Goal: Task Accomplishment & Management: Manage account settings

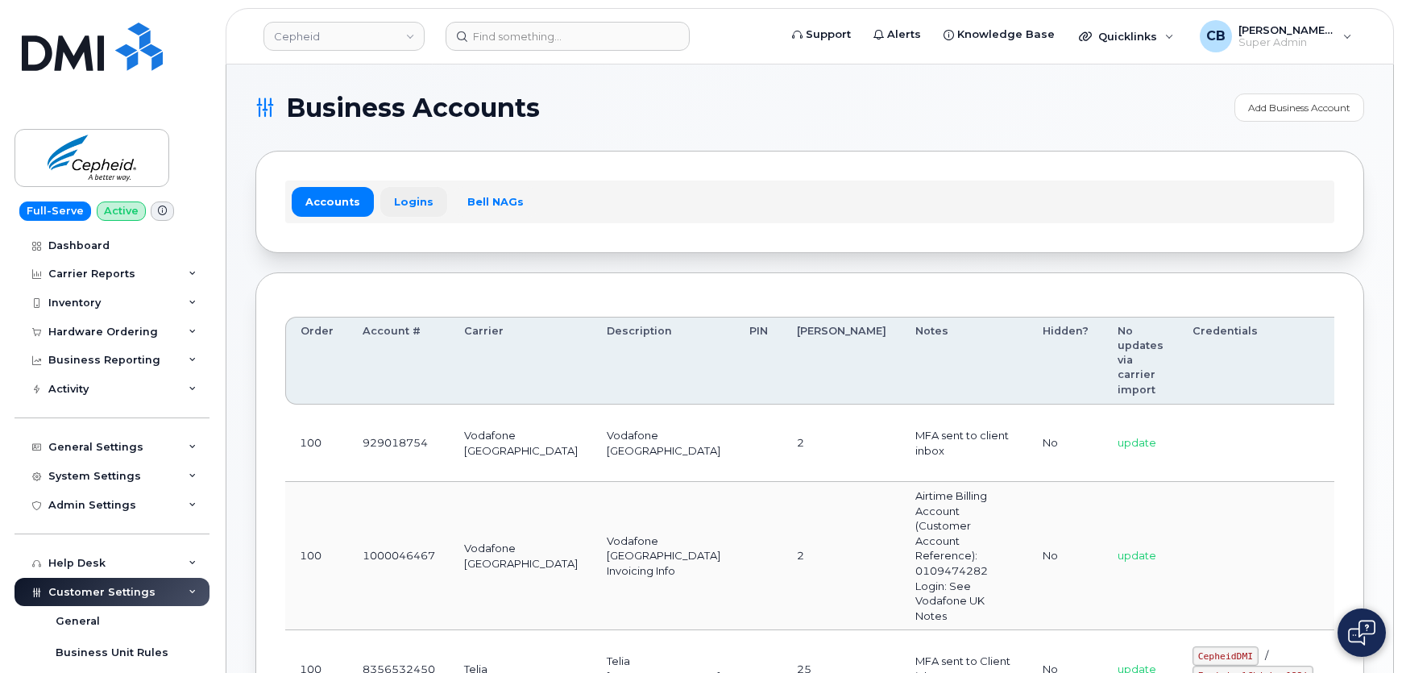
click at [413, 198] on link "Logins" at bounding box center [413, 201] width 67 height 29
drag, startPoint x: 0, startPoint y: 0, endPoint x: 878, endPoint y: 263, distance: 916.9
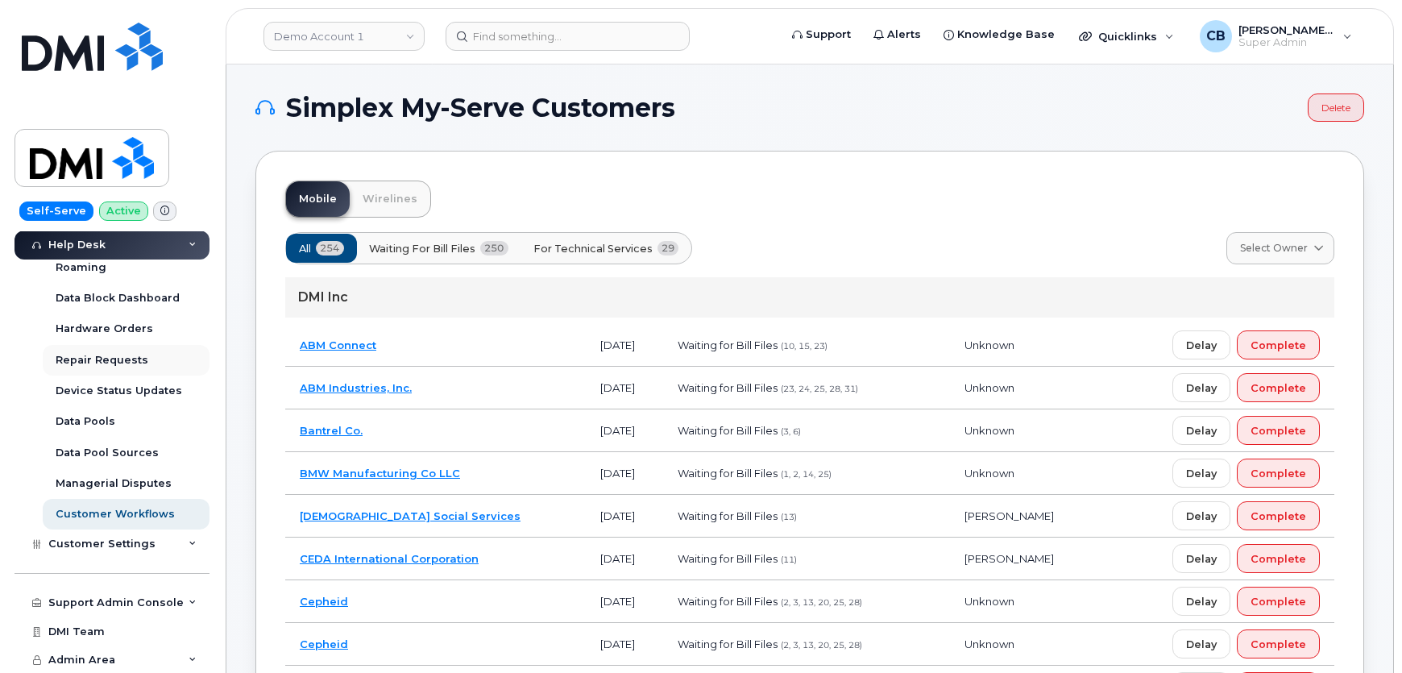
scroll to position [236, 0]
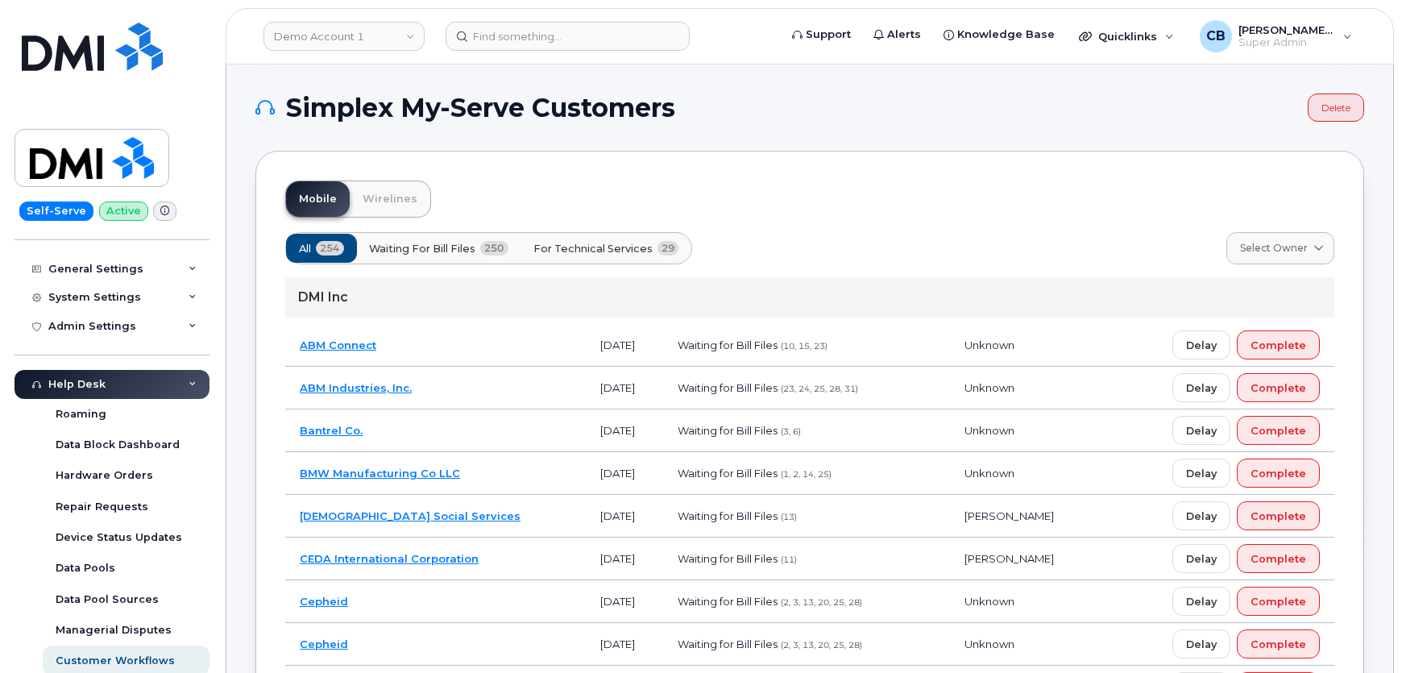
click at [189, 380] on icon at bounding box center [193, 384] width 8 height 8
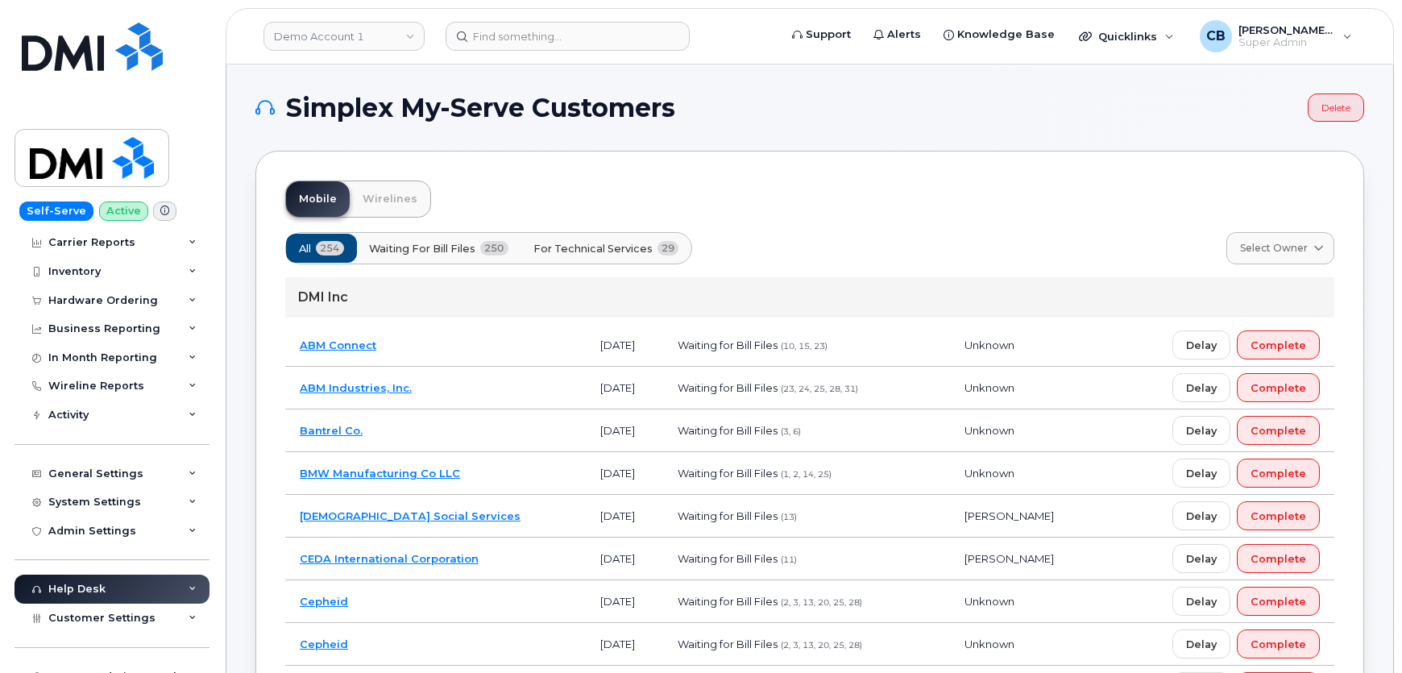
scroll to position [0, 0]
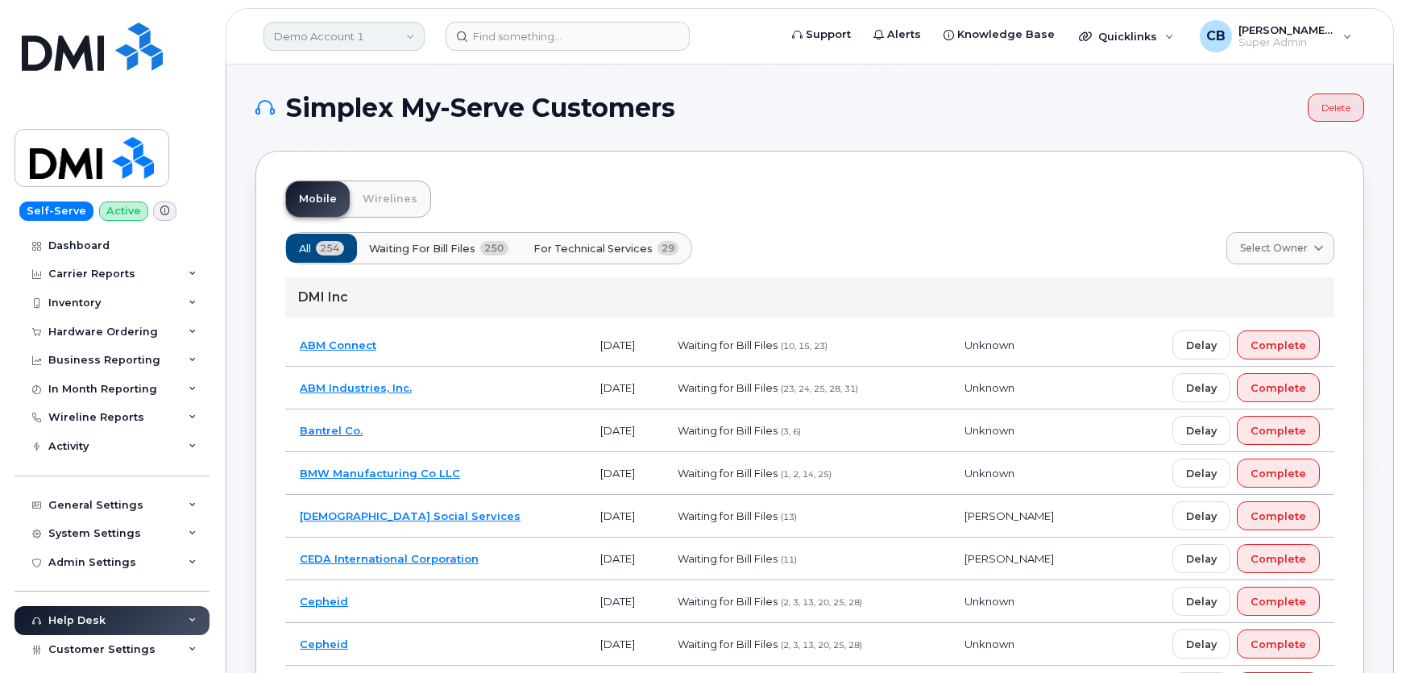
click at [362, 22] on link "Demo Account 1" at bounding box center [344, 36] width 161 height 29
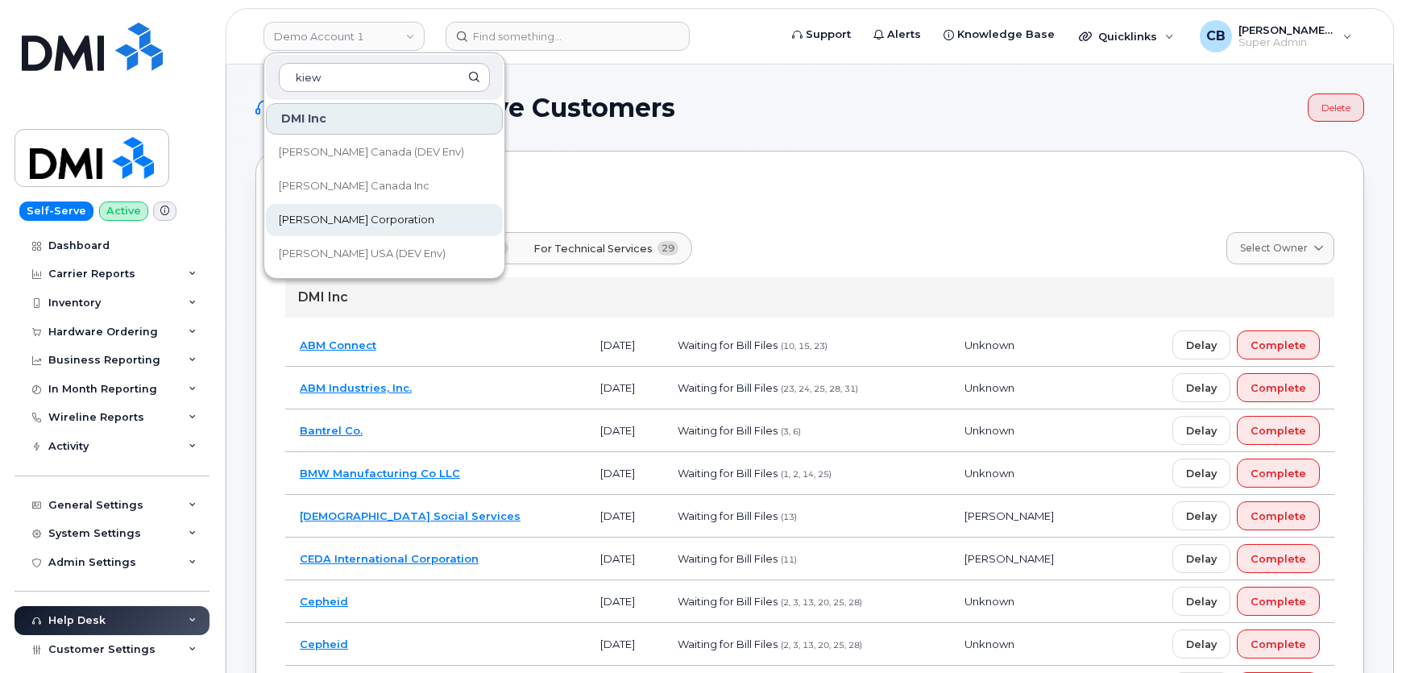
type input "kiew"
click at [317, 218] on span "[PERSON_NAME] Corporation" at bounding box center [357, 220] width 156 height 16
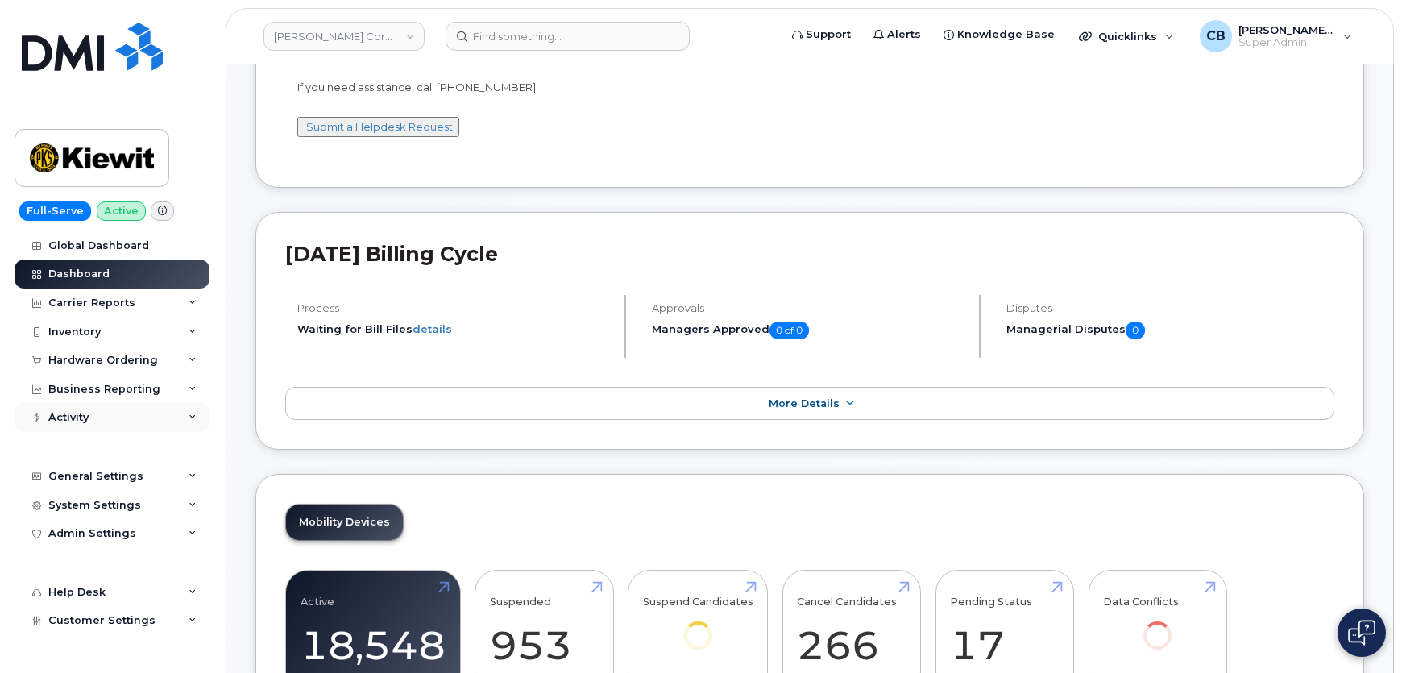
scroll to position [77, 0]
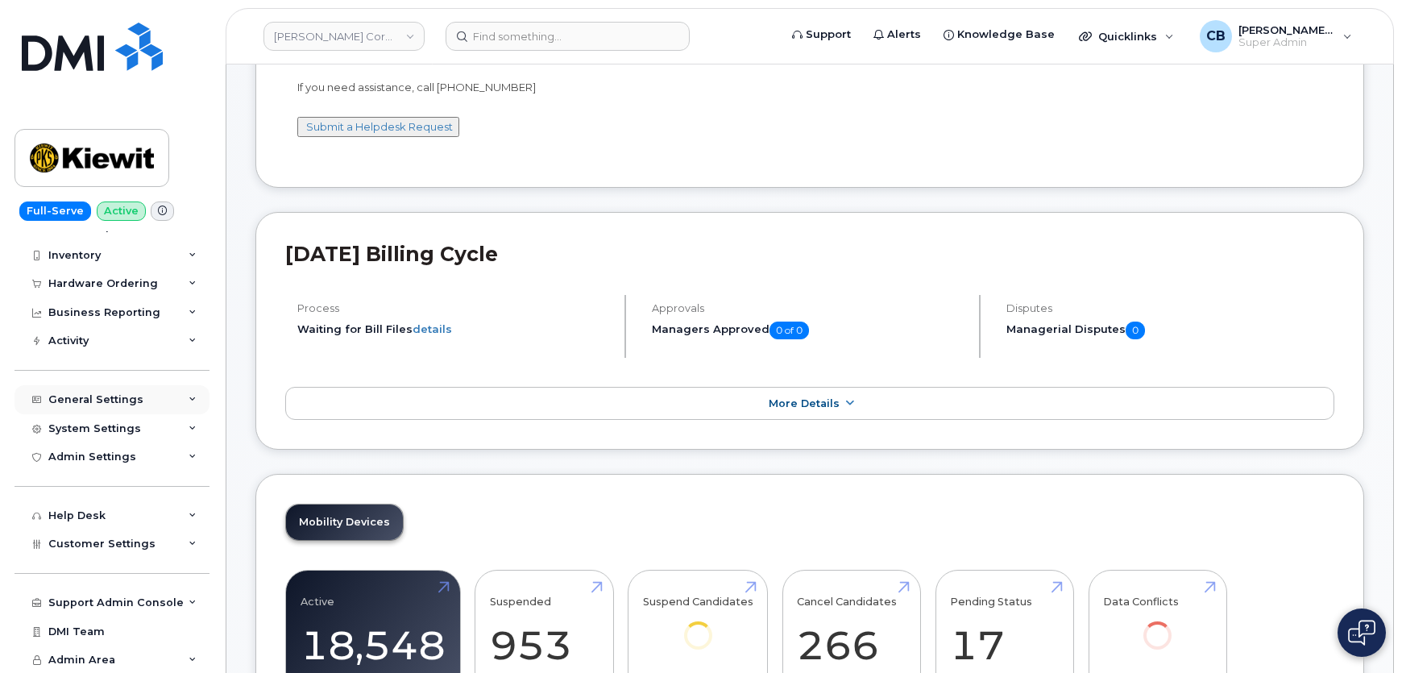
click at [189, 400] on icon at bounding box center [193, 400] width 8 height 8
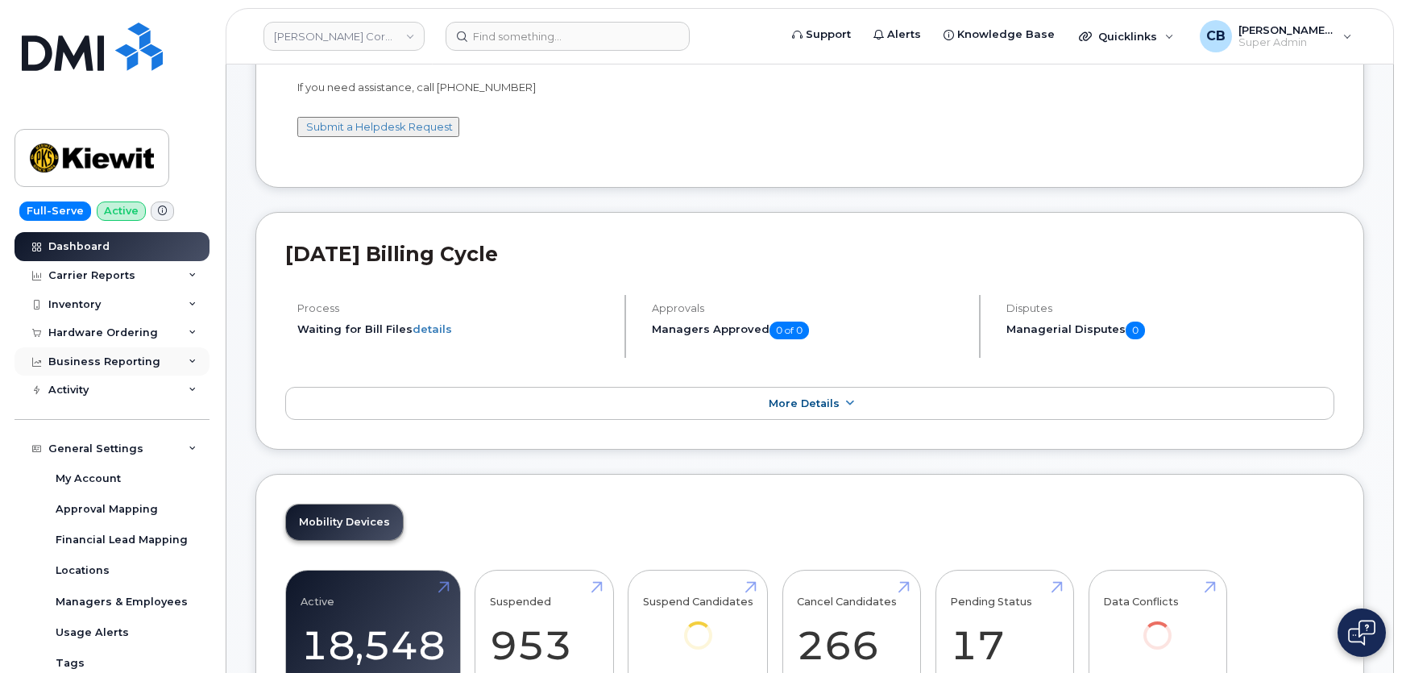
scroll to position [0, 0]
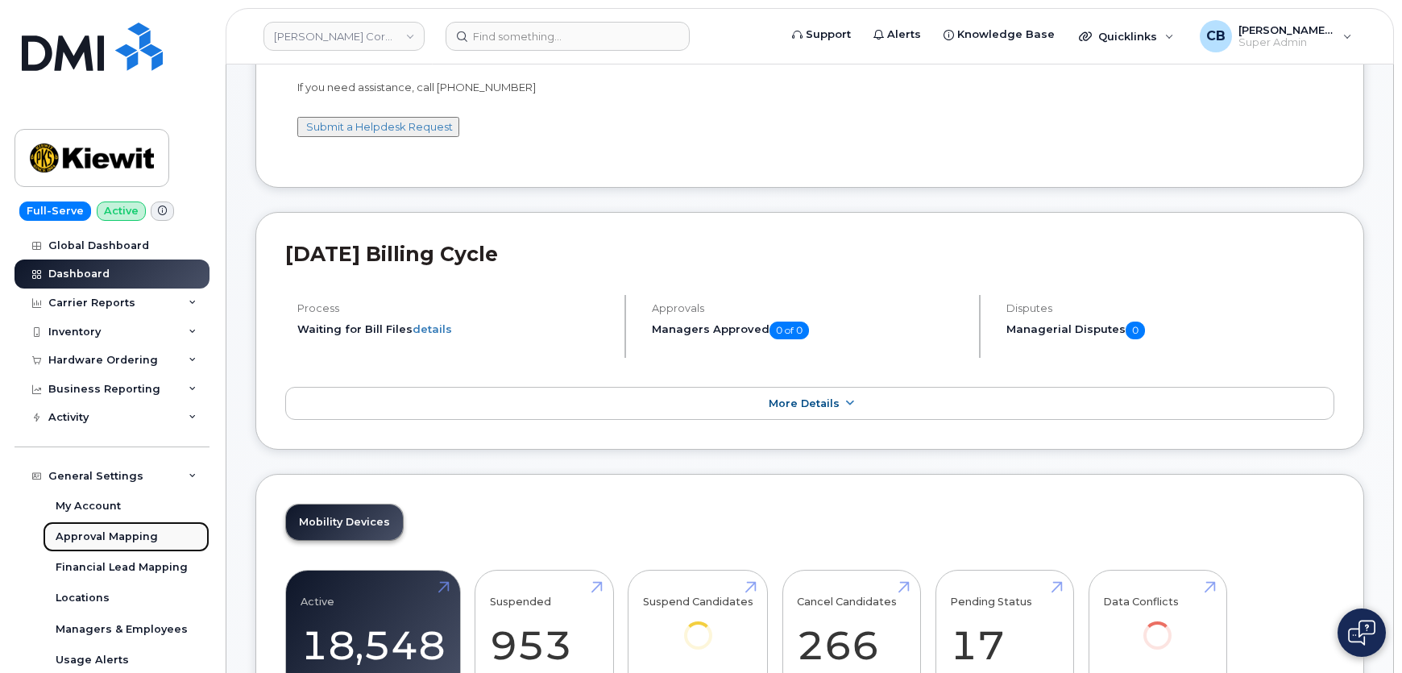
click at [122, 534] on div "Approval Mapping" at bounding box center [107, 536] width 102 height 15
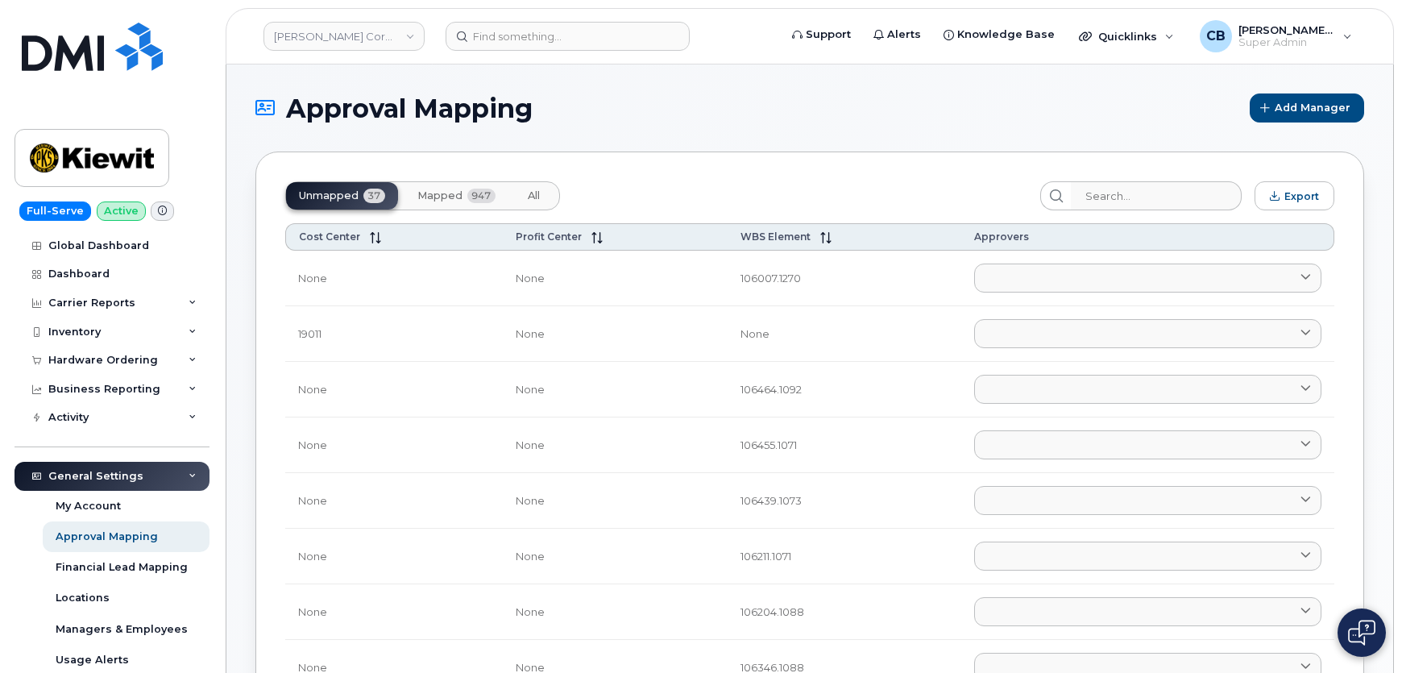
click at [430, 189] on span "Mapped" at bounding box center [439, 195] width 45 height 13
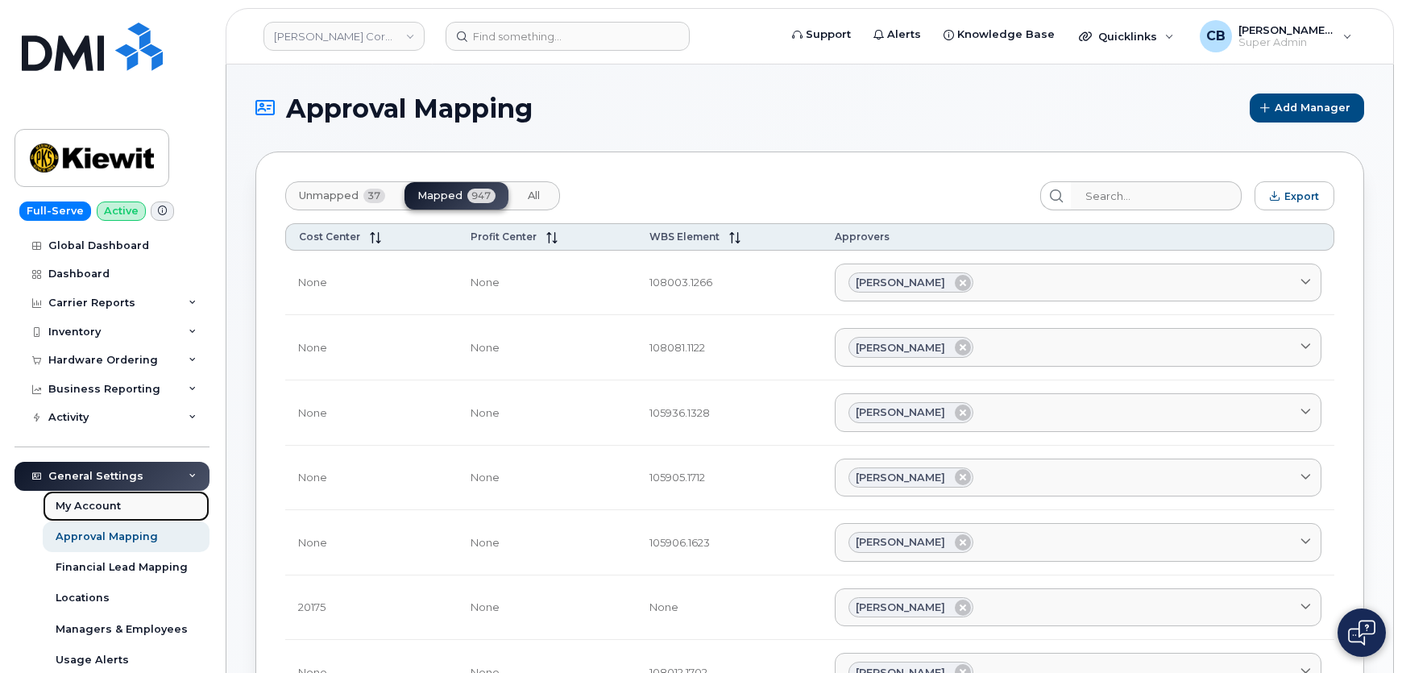
click at [86, 508] on div "My Account" at bounding box center [88, 506] width 65 height 15
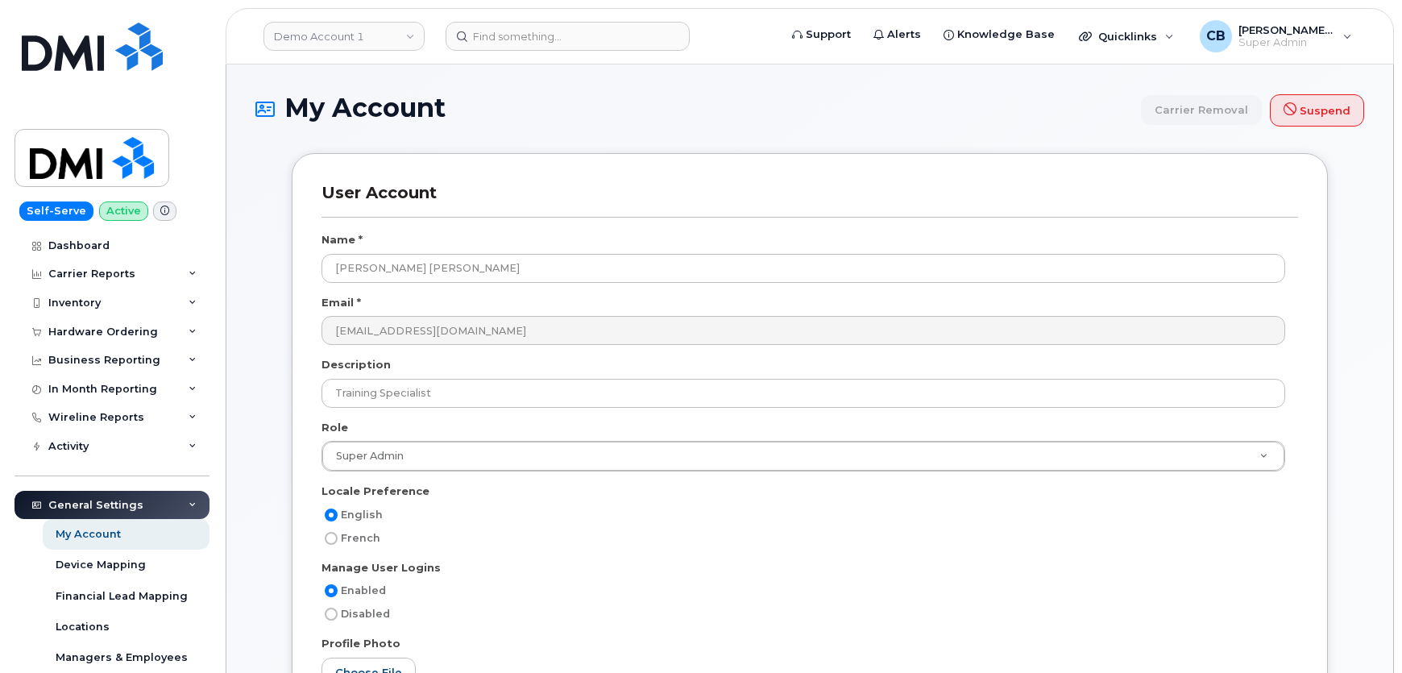
scroll to position [2655, 0]
click at [189, 501] on icon at bounding box center [193, 505] width 8 height 8
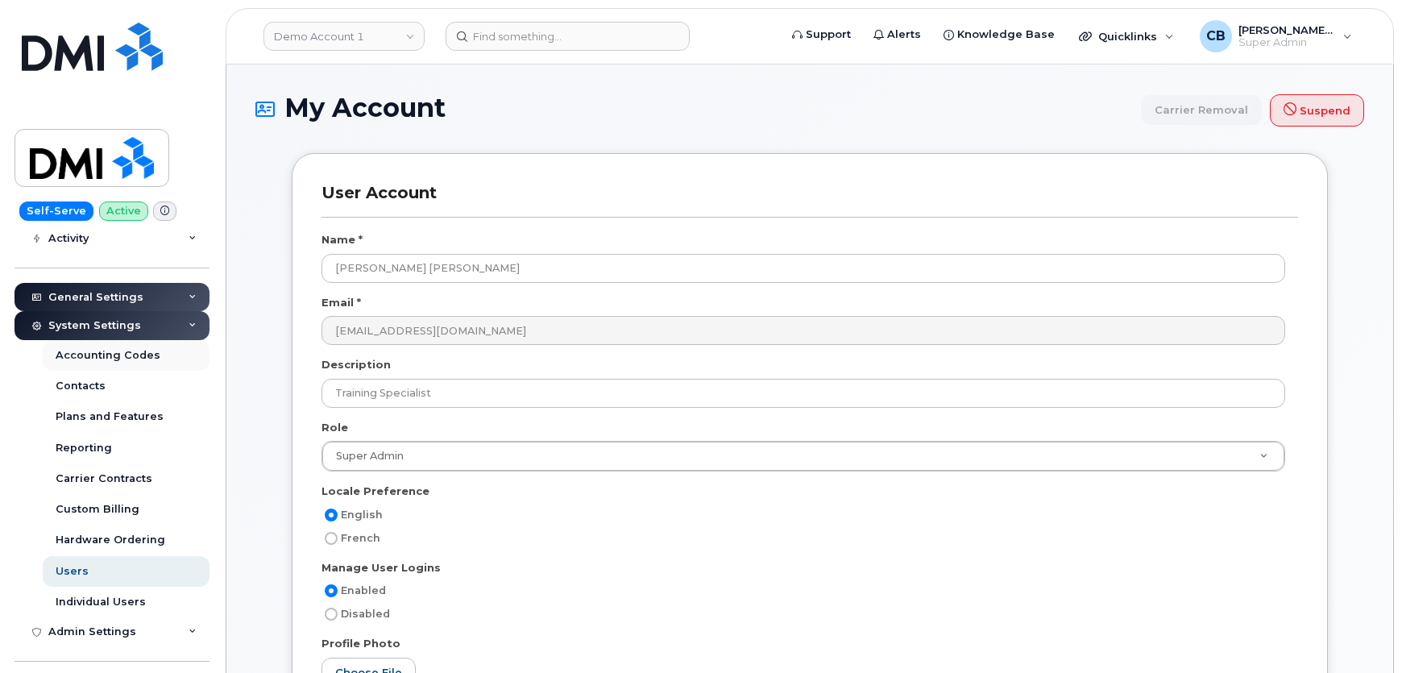
scroll to position [293, 0]
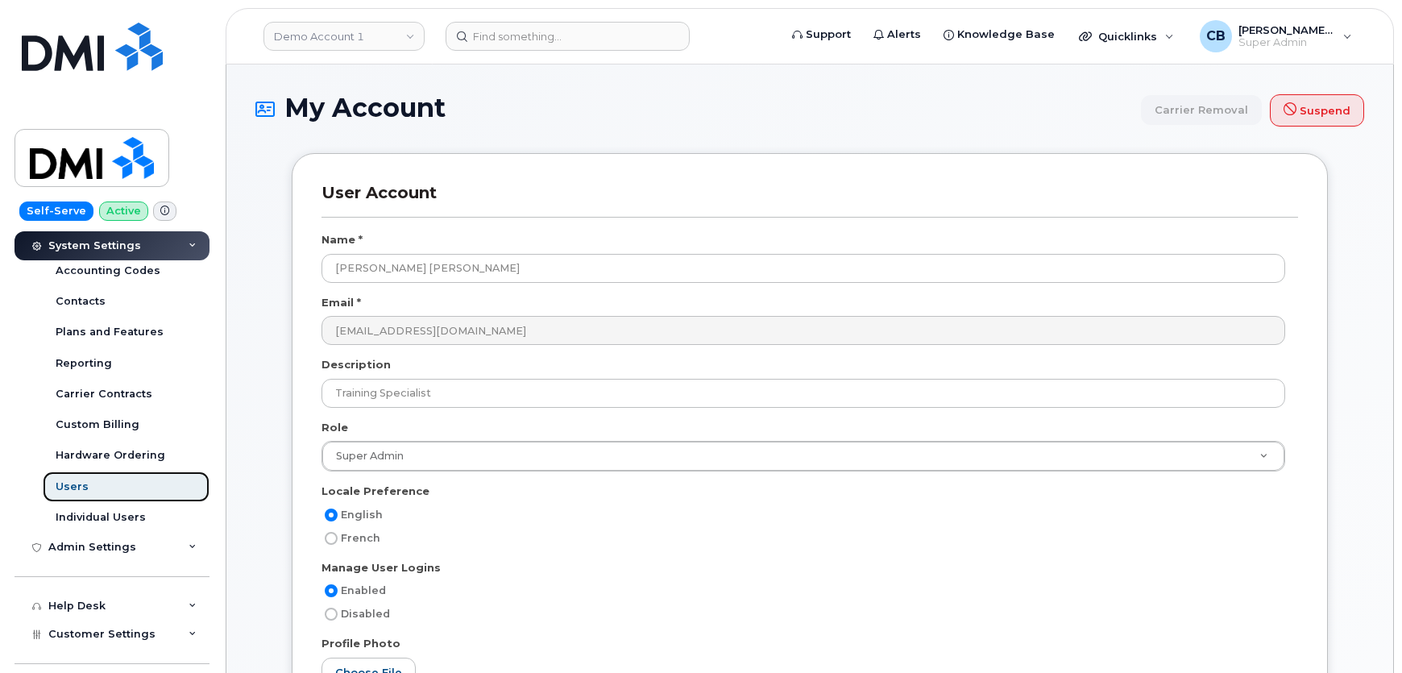
click at [70, 481] on div "Users" at bounding box center [72, 487] width 33 height 15
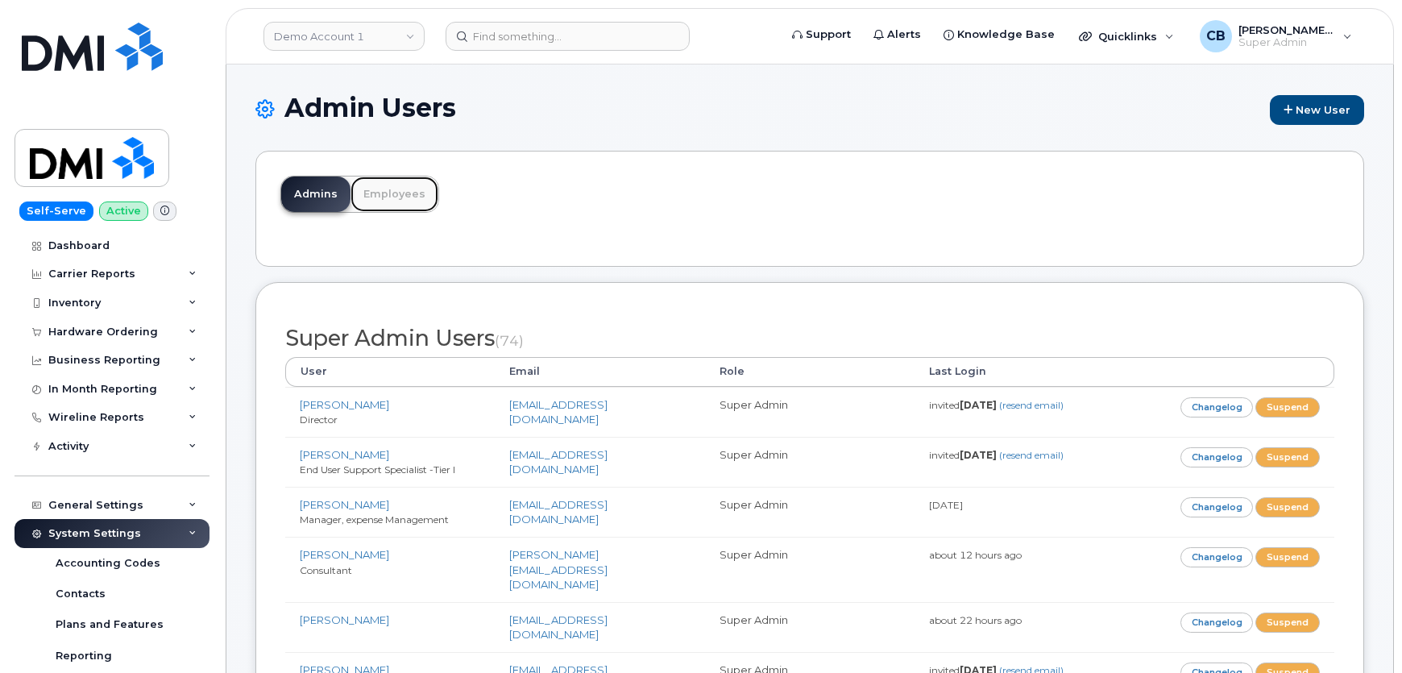
click at [383, 196] on link "Employees" at bounding box center [395, 193] width 88 height 35
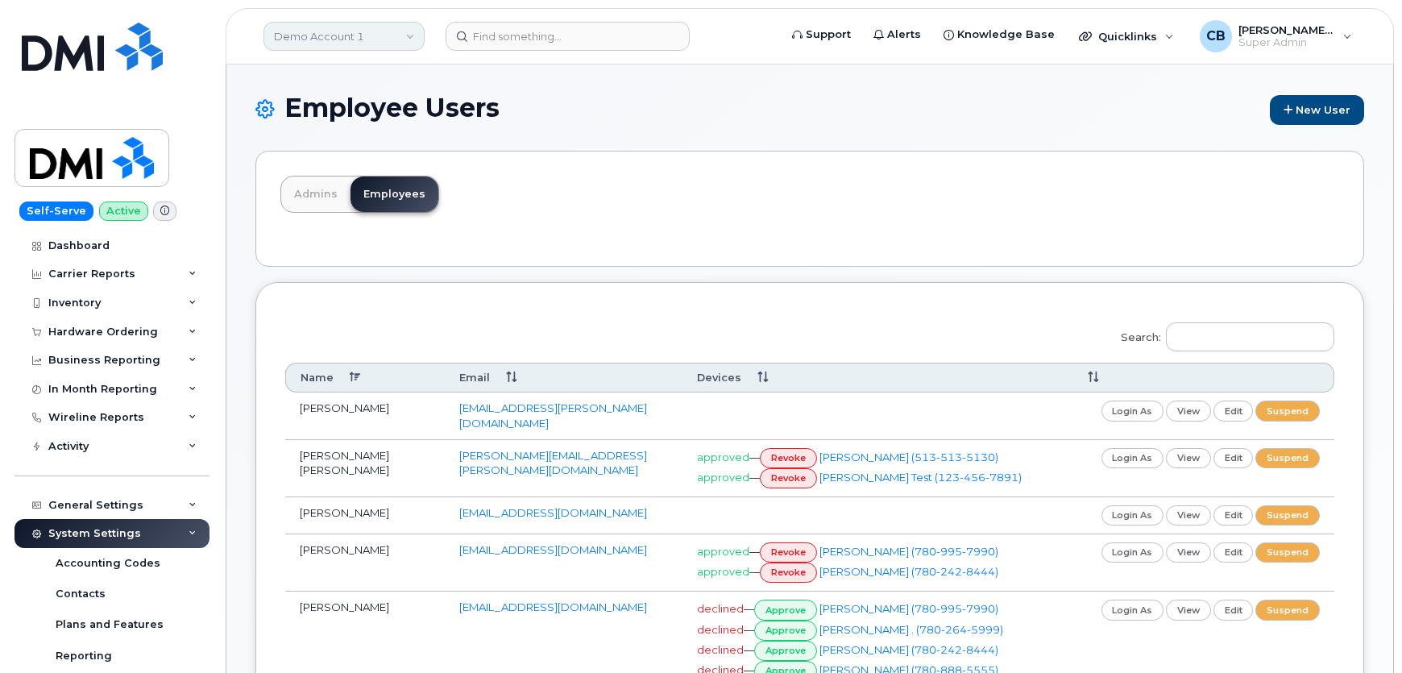
click at [364, 31] on link "Demo Account 1" at bounding box center [344, 36] width 161 height 29
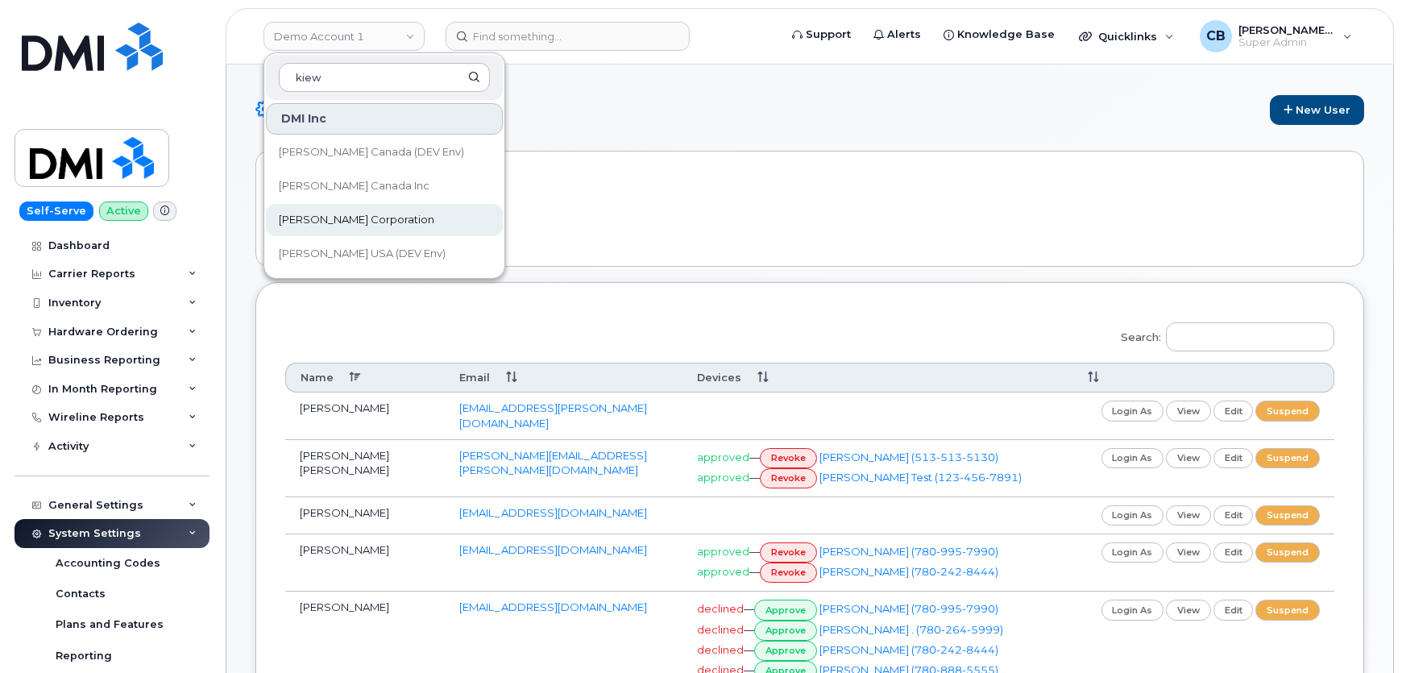
type input "kiew"
click at [335, 226] on span "[PERSON_NAME] Corporation" at bounding box center [357, 220] width 156 height 16
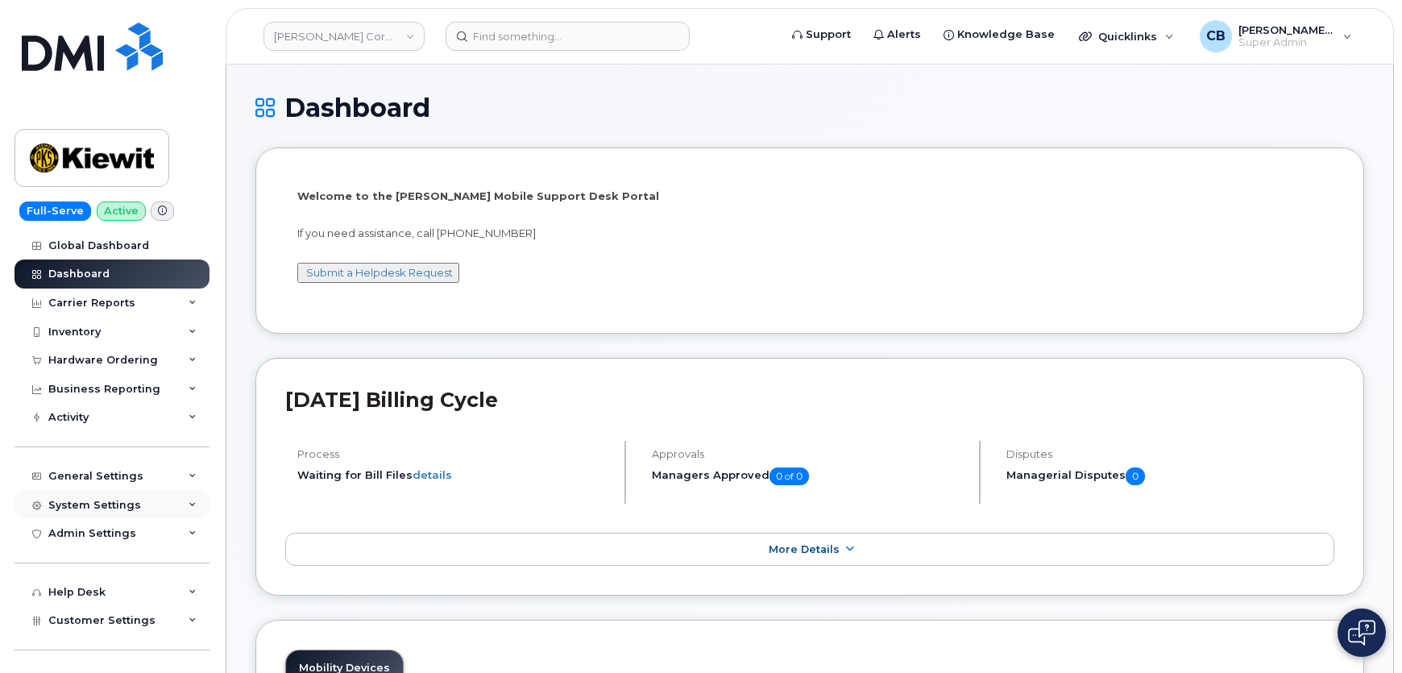
click at [193, 500] on div "System Settings" at bounding box center [112, 505] width 195 height 29
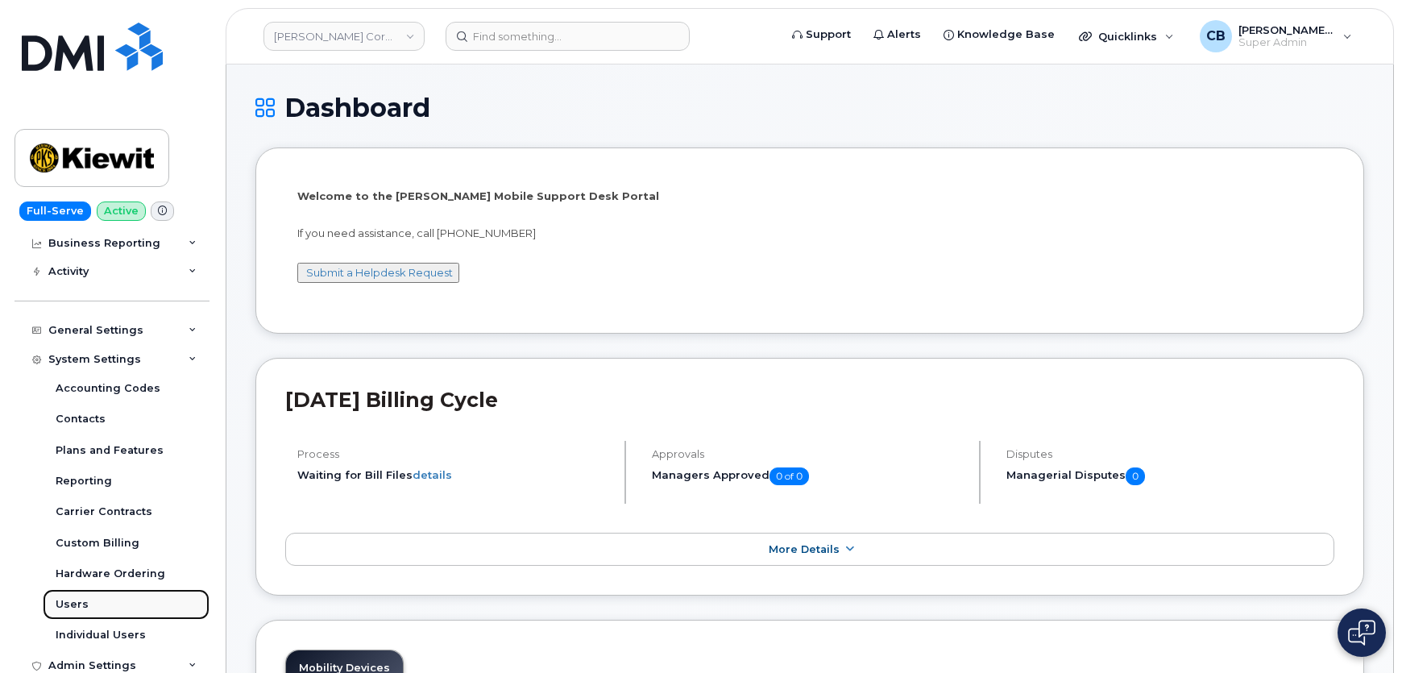
click at [76, 603] on div "Users" at bounding box center [72, 604] width 33 height 15
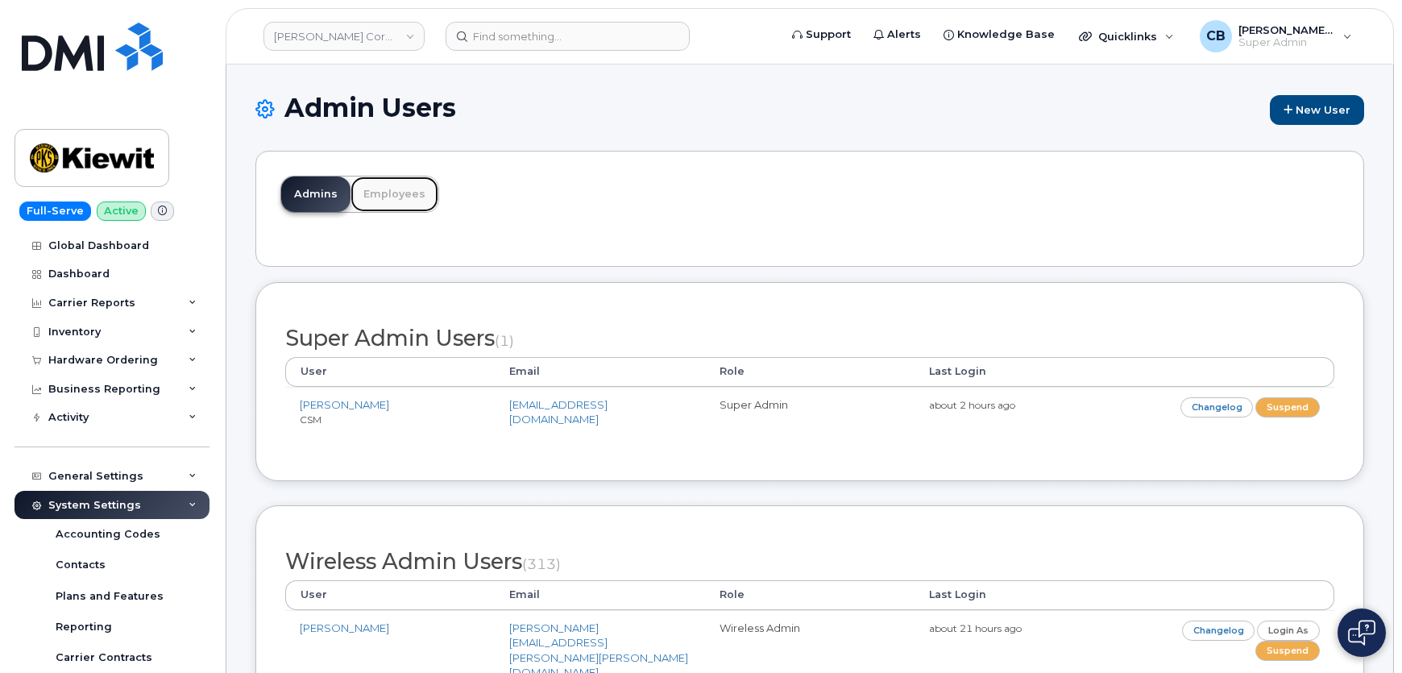
click at [386, 197] on link "Employees" at bounding box center [395, 193] width 88 height 35
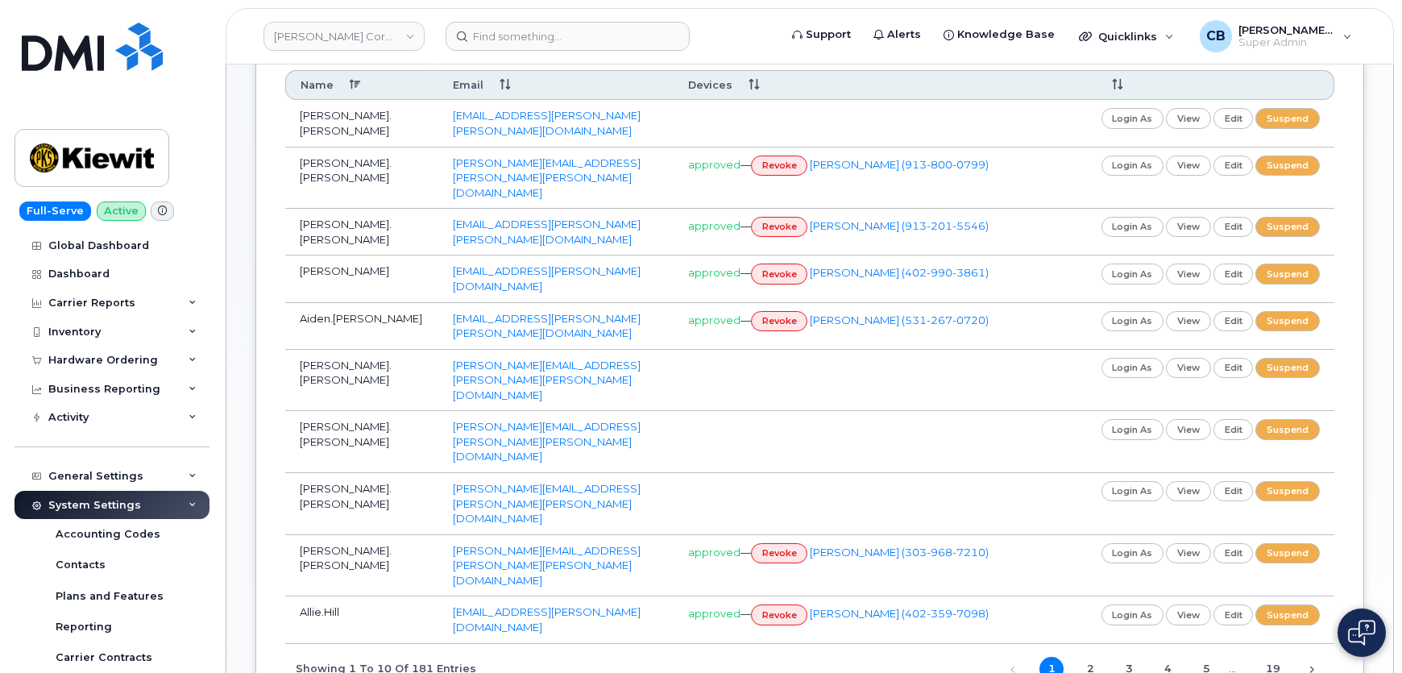
scroll to position [146, 0]
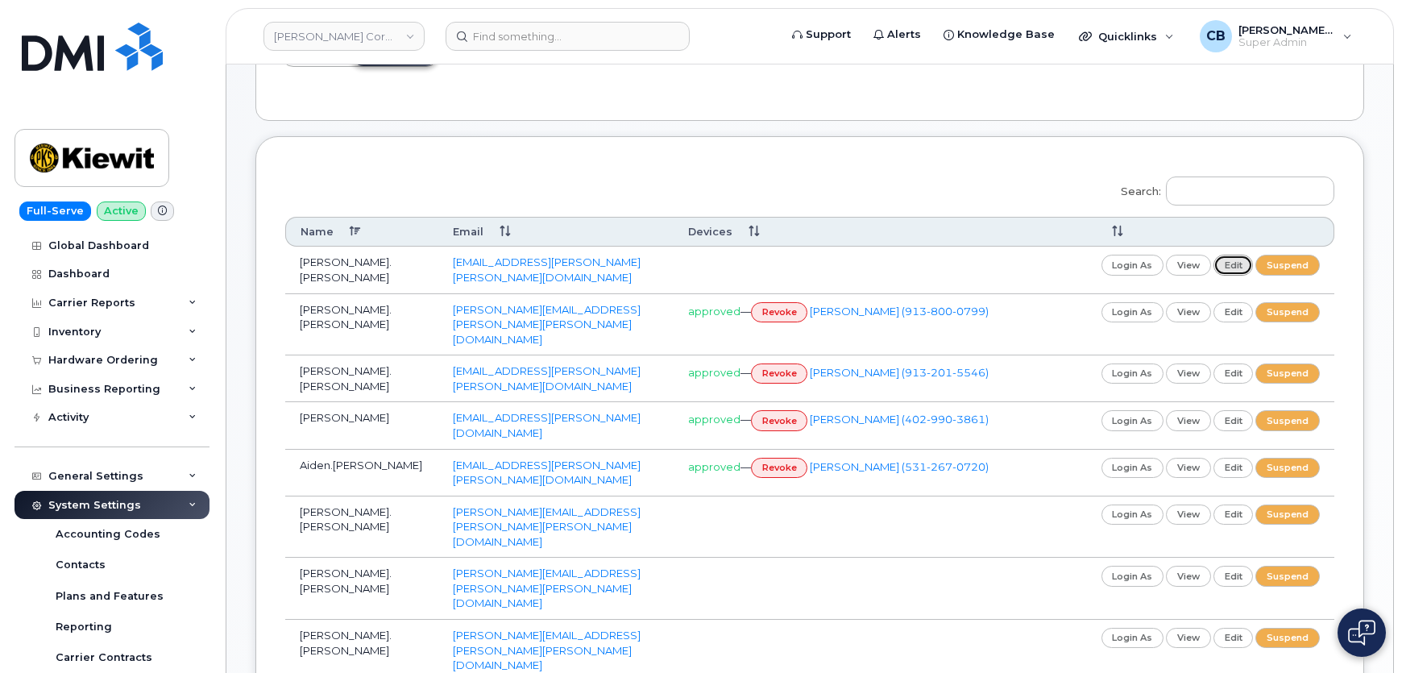
click at [1240, 264] on link "edit" at bounding box center [1234, 265] width 40 height 20
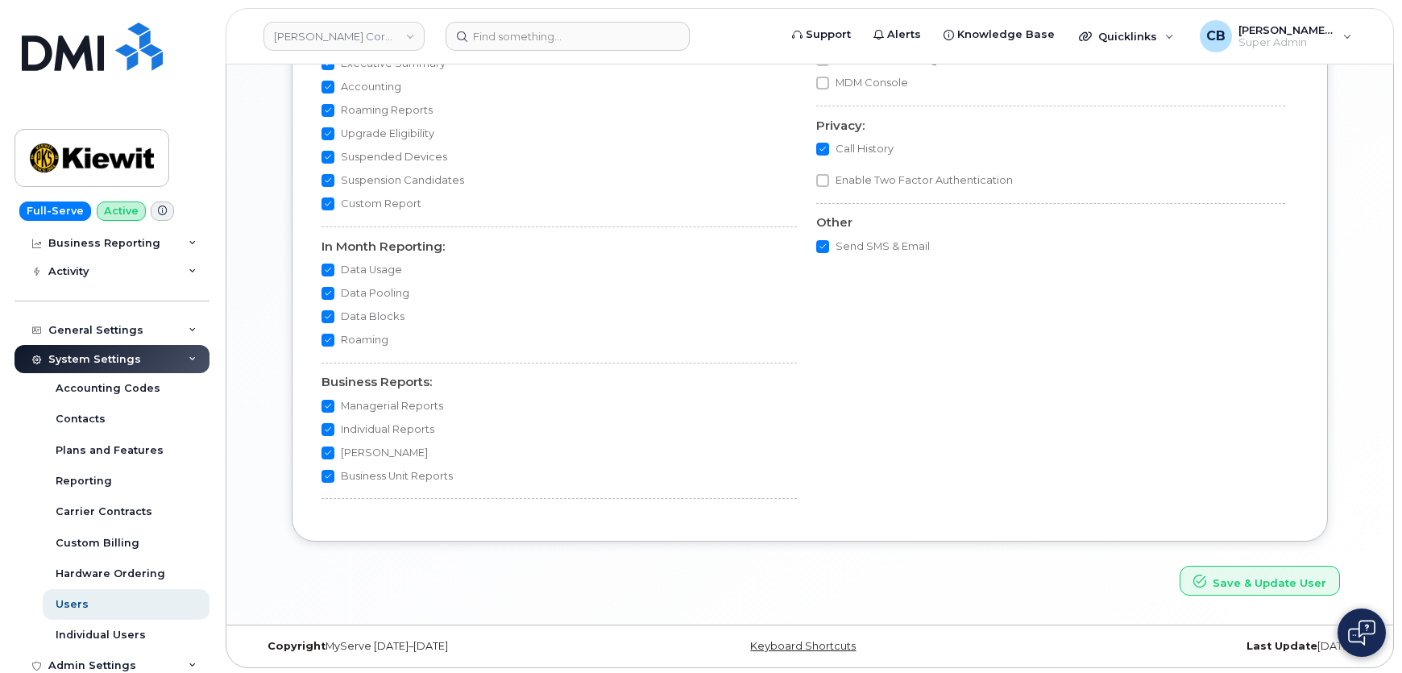
scroll to position [293, 0]
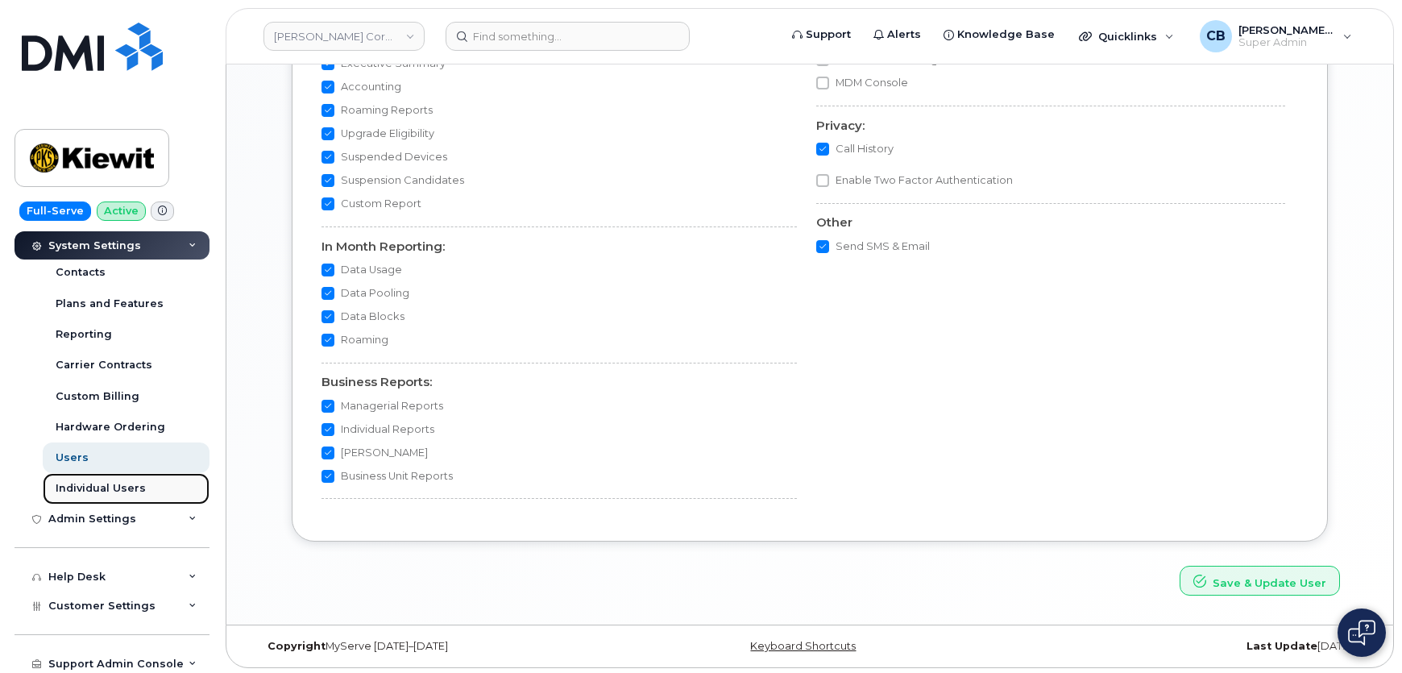
click at [108, 484] on div "Individual Users" at bounding box center [101, 488] width 90 height 15
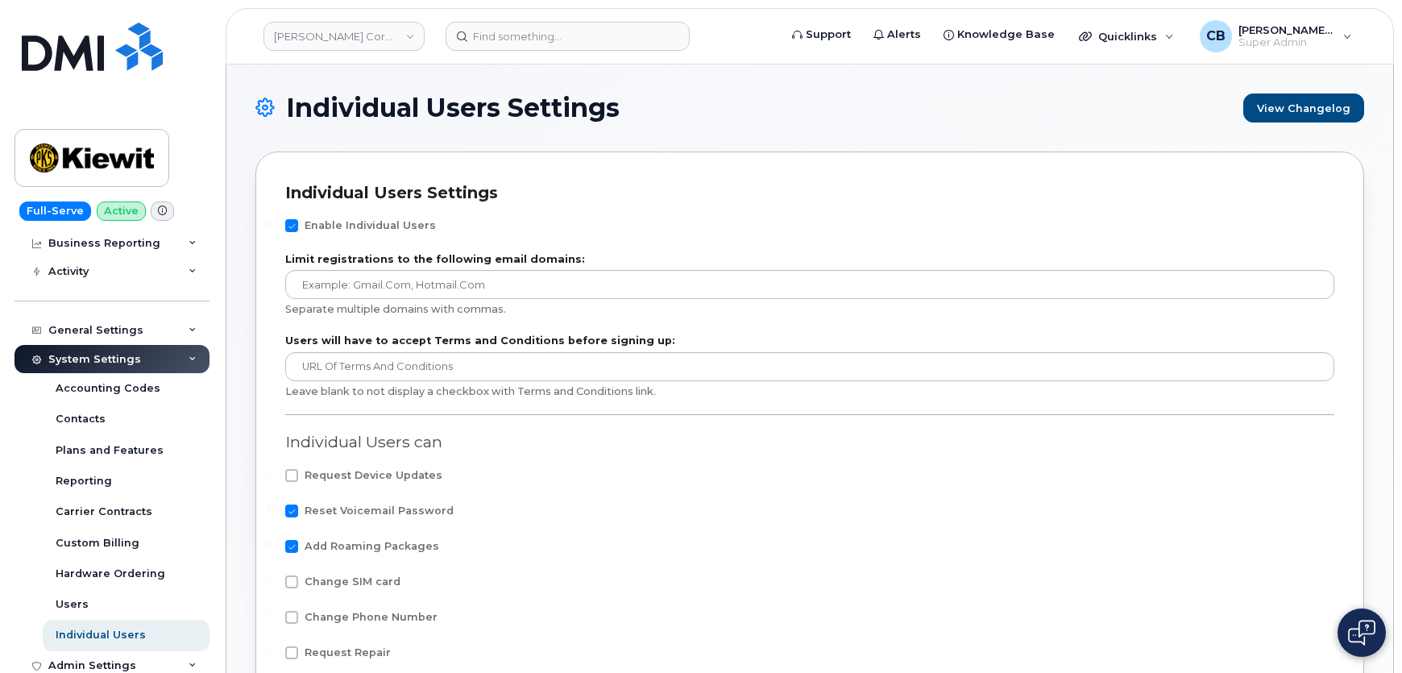
click at [189, 355] on icon at bounding box center [193, 359] width 8 height 8
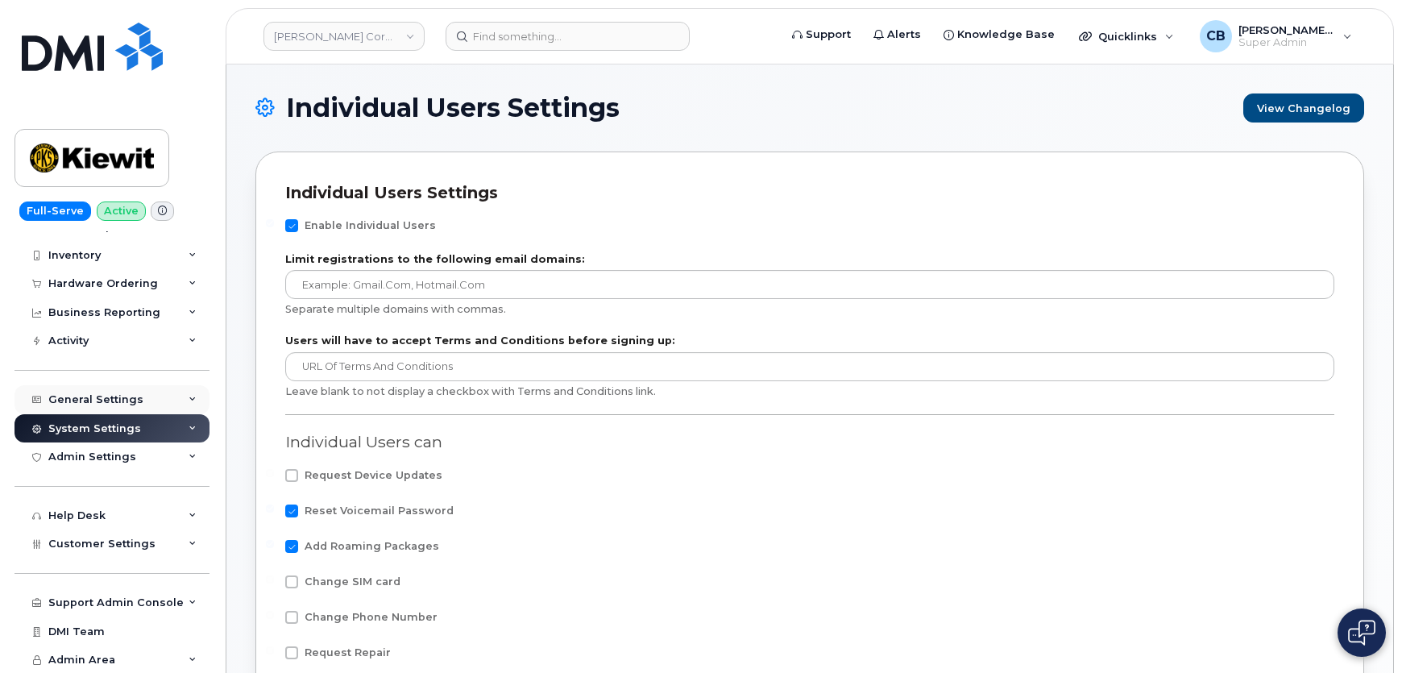
click at [185, 392] on div "General Settings" at bounding box center [112, 399] width 195 height 29
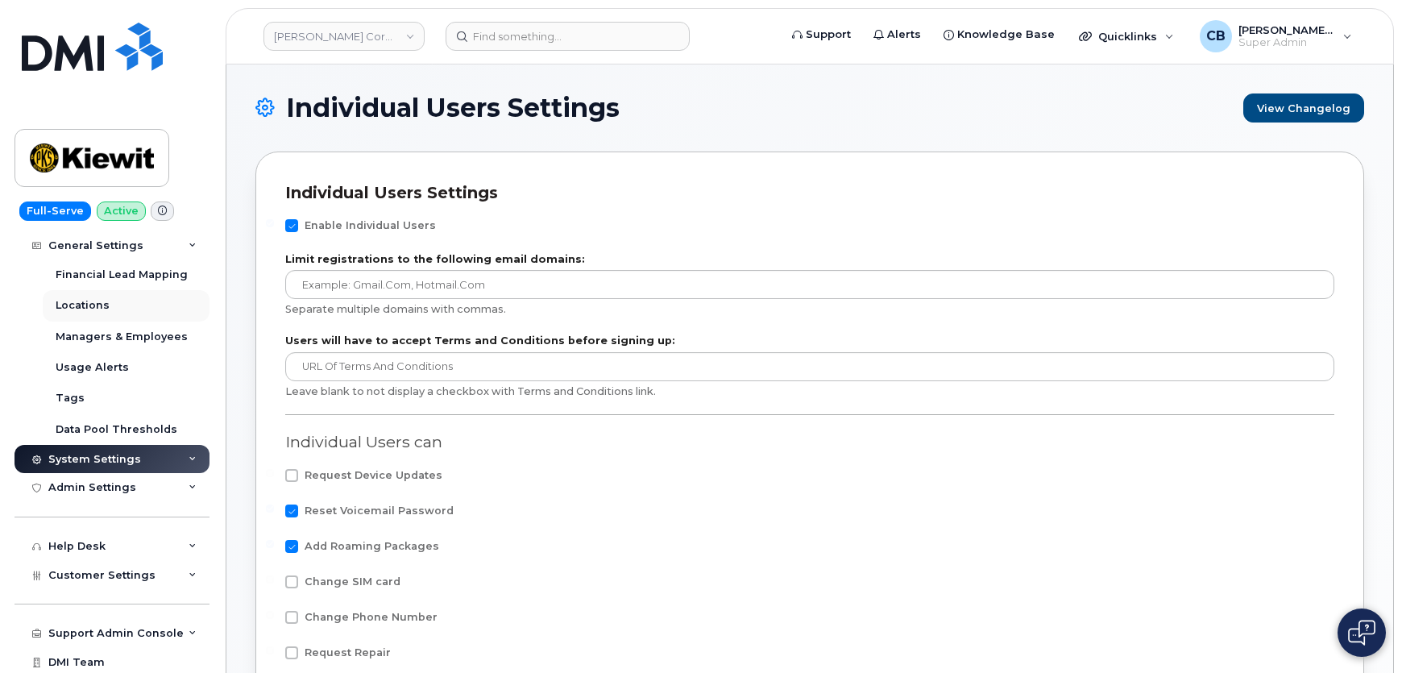
scroll to position [146, 0]
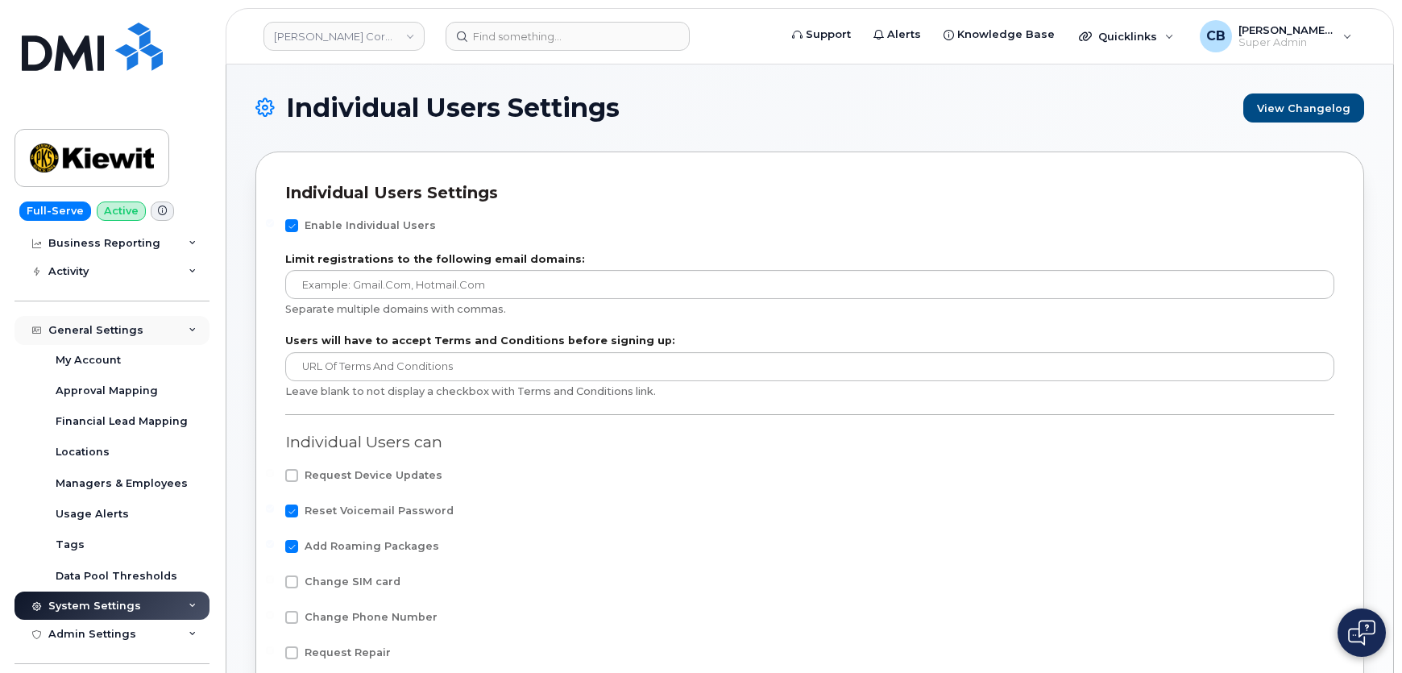
click at [193, 329] on div "General Settings" at bounding box center [112, 330] width 195 height 29
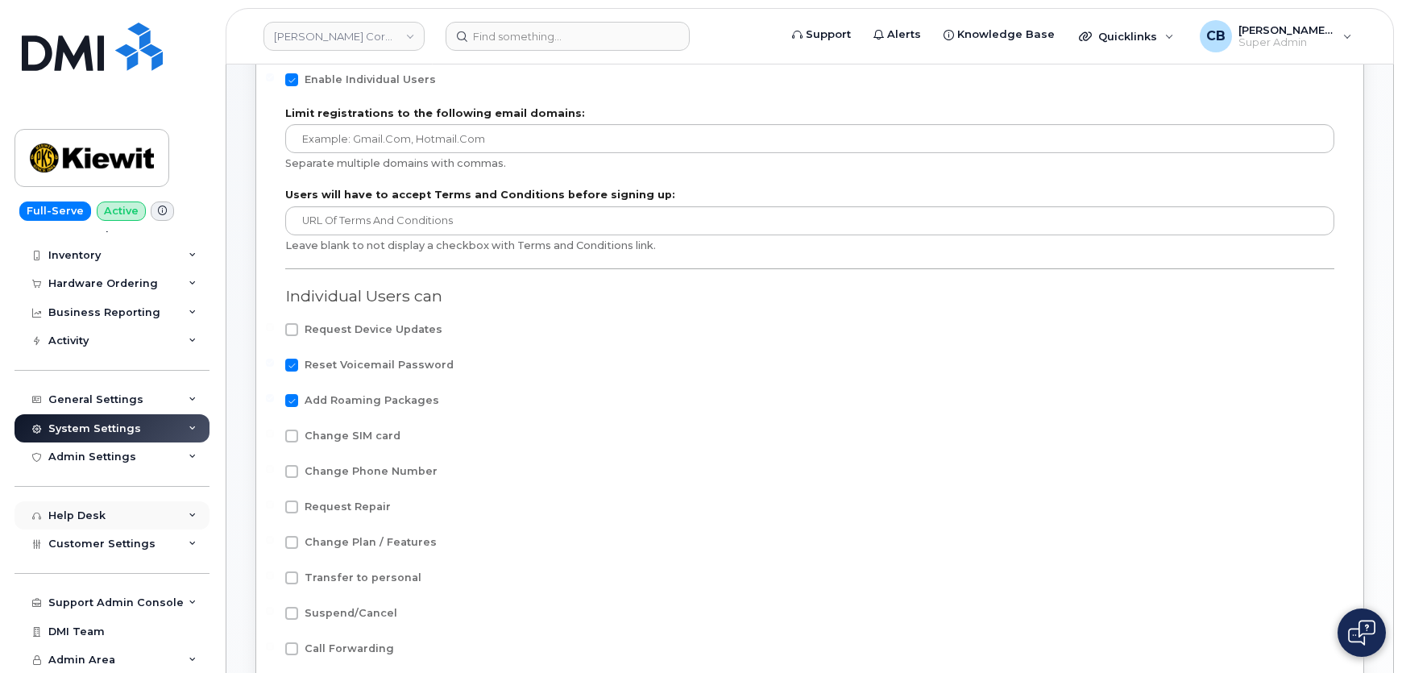
click at [189, 512] on icon at bounding box center [193, 516] width 8 height 8
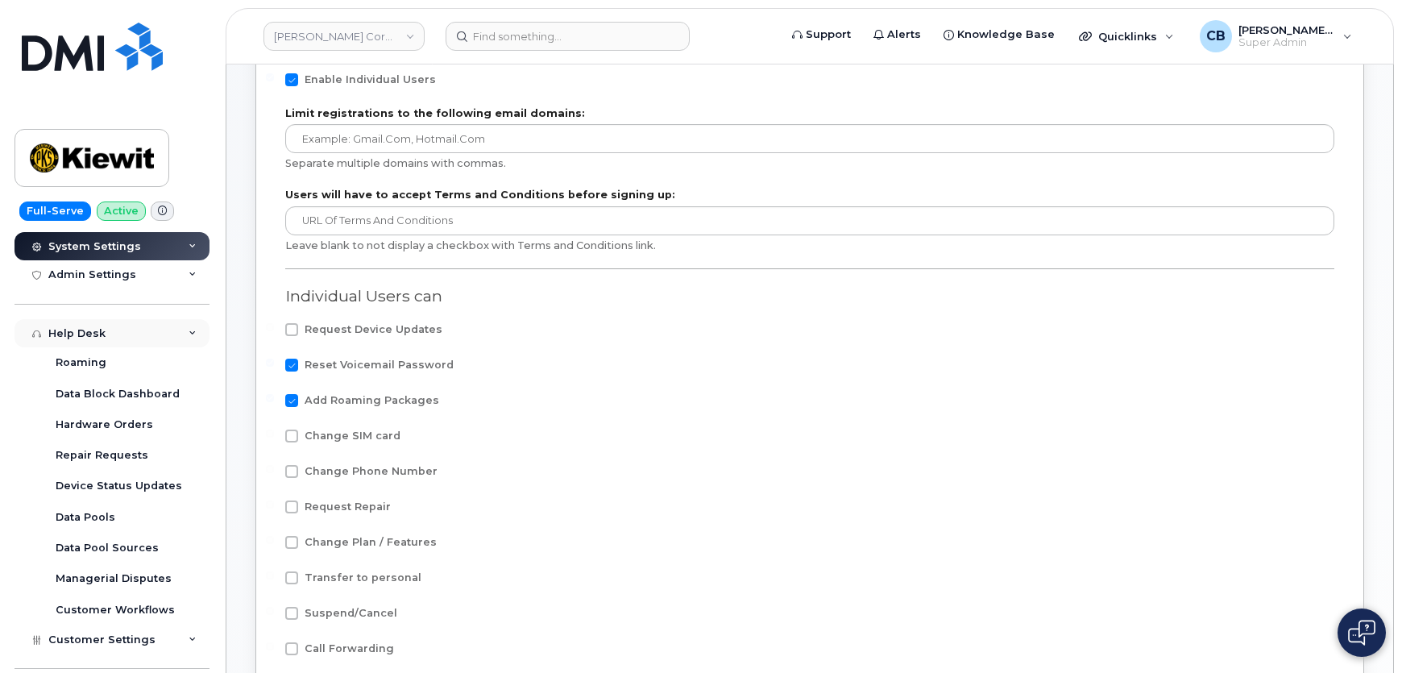
scroll to position [293, 0]
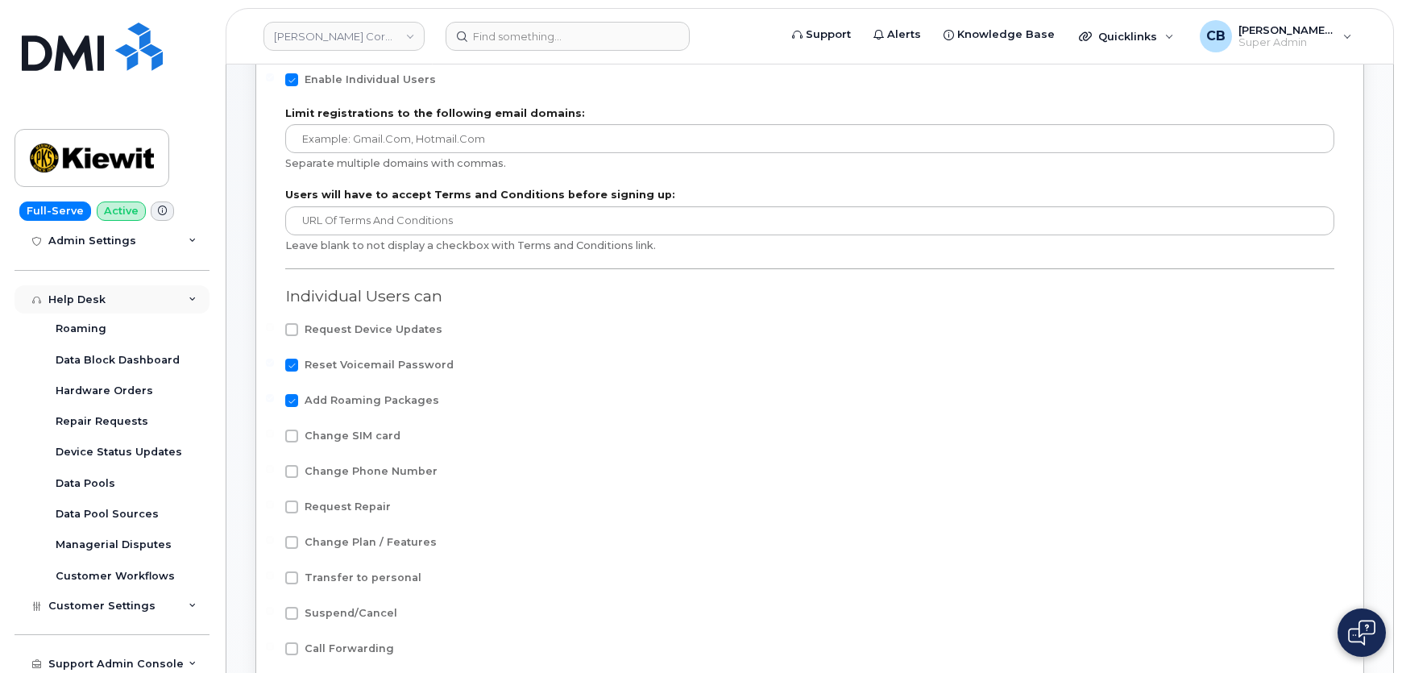
click at [185, 293] on div "Help Desk" at bounding box center [112, 299] width 195 height 29
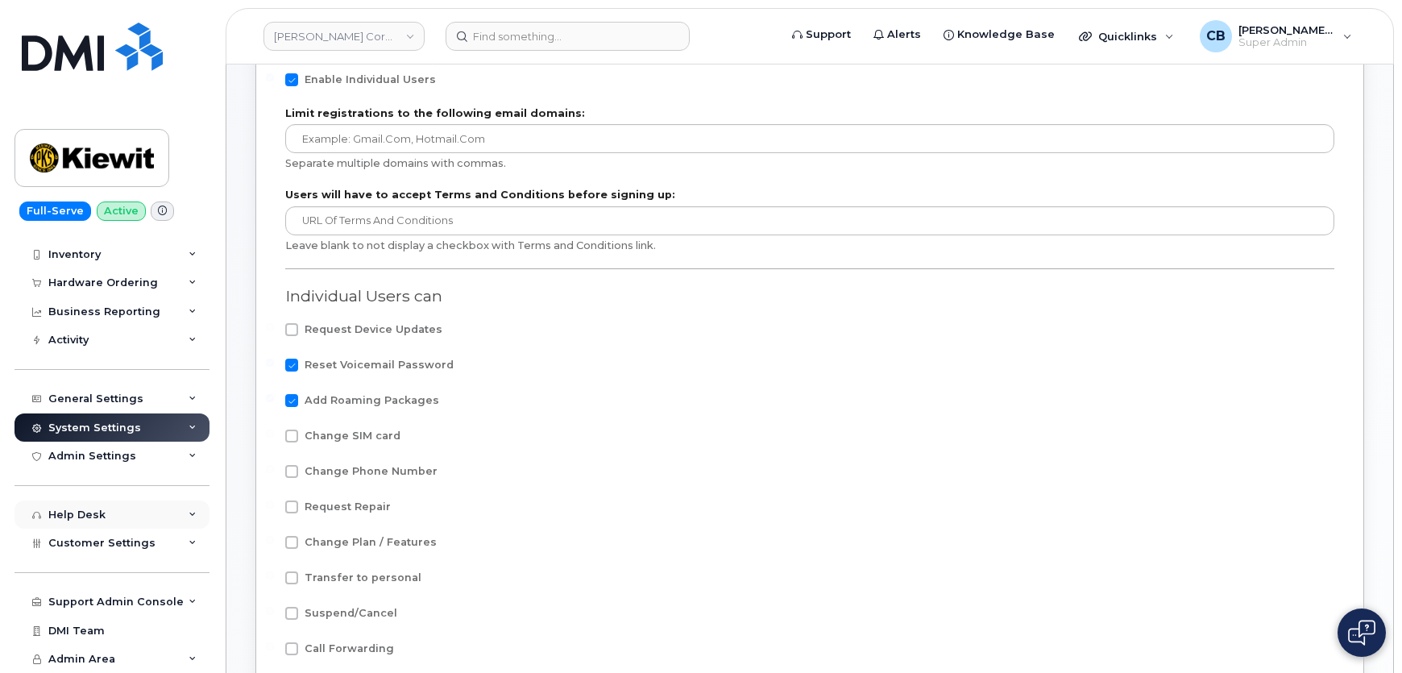
scroll to position [77, 0]
click at [182, 461] on div "Admin Settings" at bounding box center [112, 456] width 195 height 29
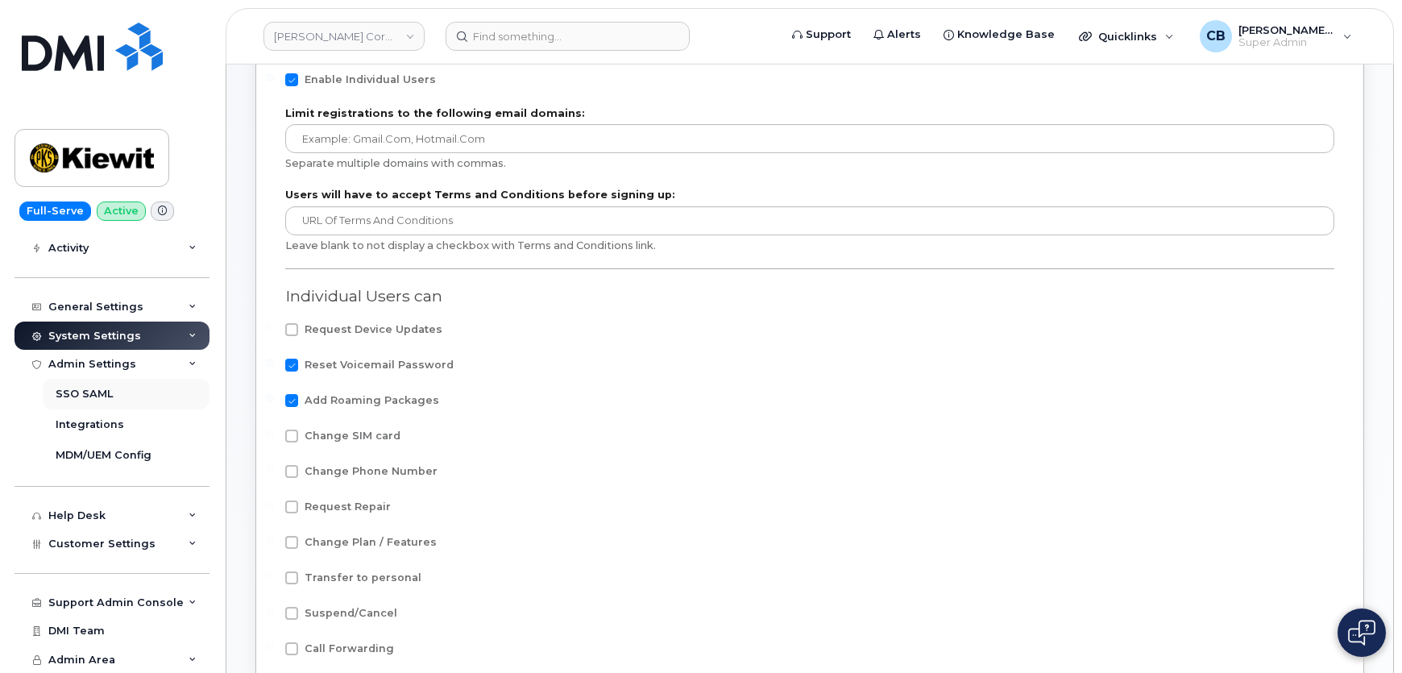
scroll to position [169, 0]
click at [189, 362] on icon at bounding box center [193, 364] width 8 height 8
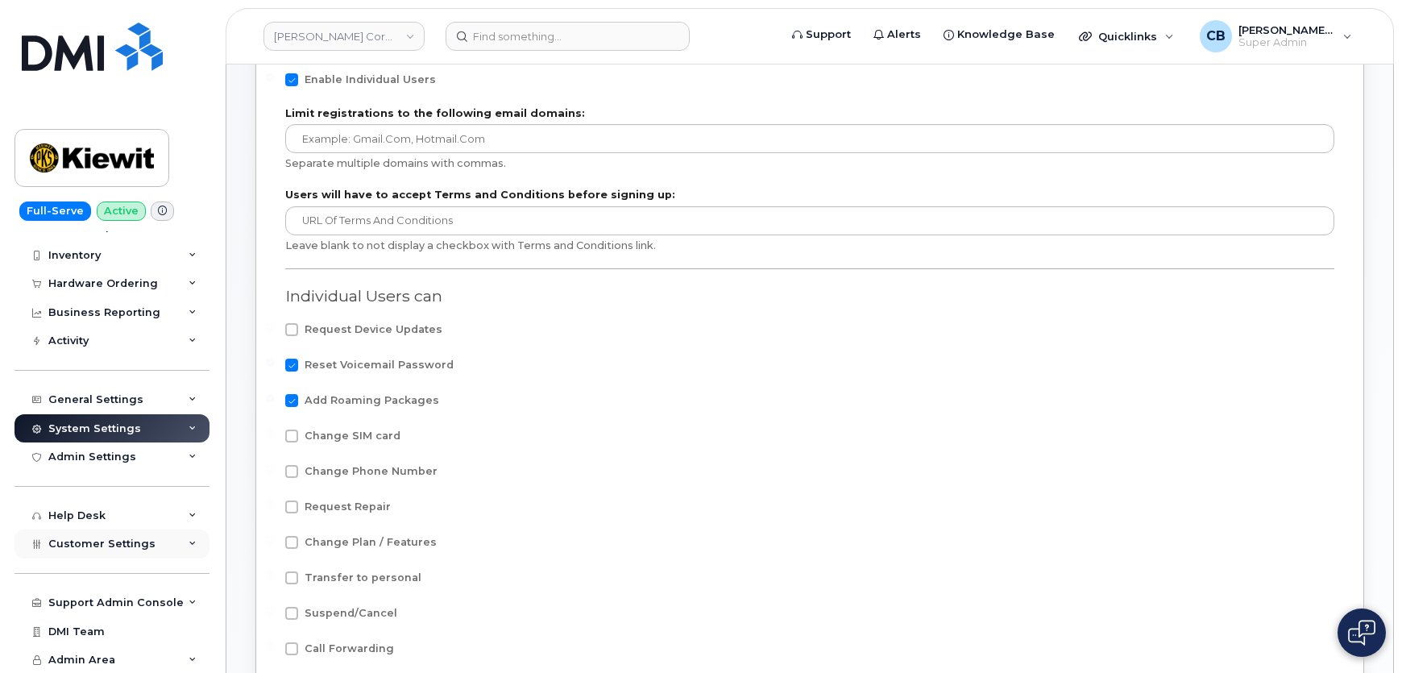
scroll to position [293, 0]
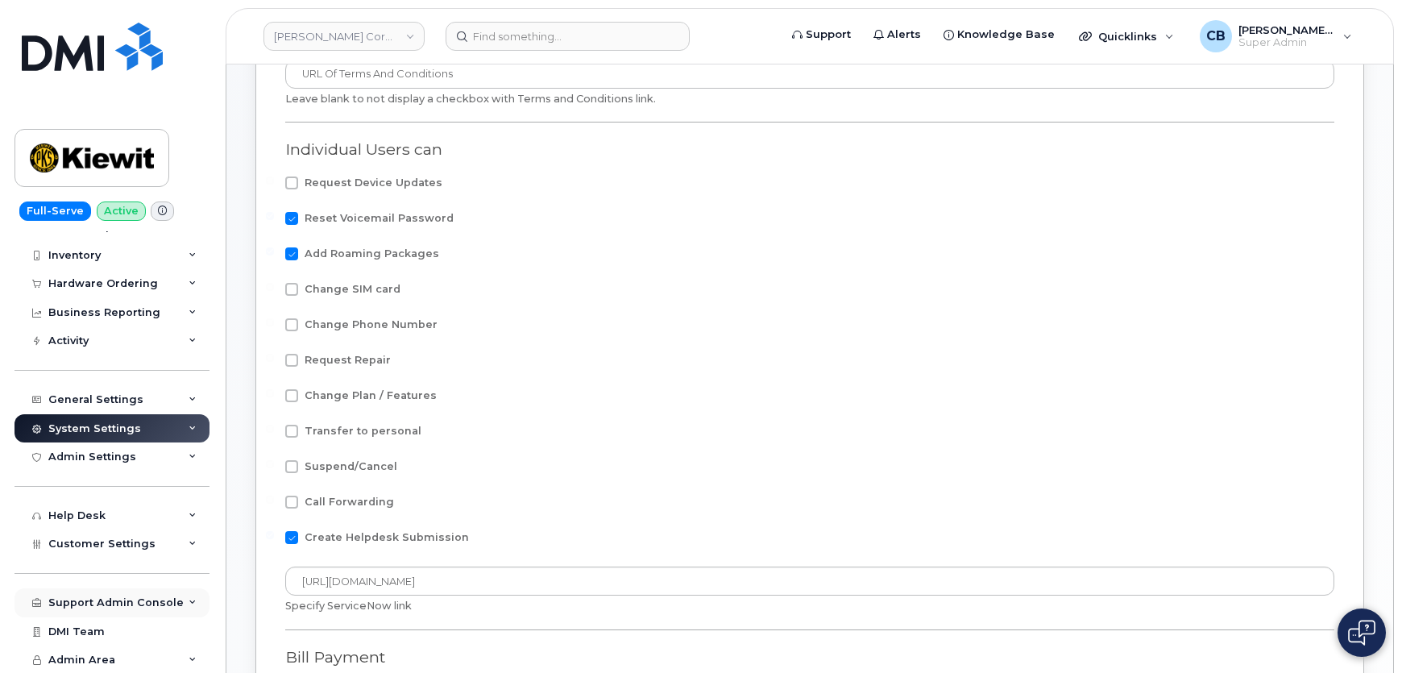
click at [189, 605] on icon at bounding box center [193, 603] width 8 height 8
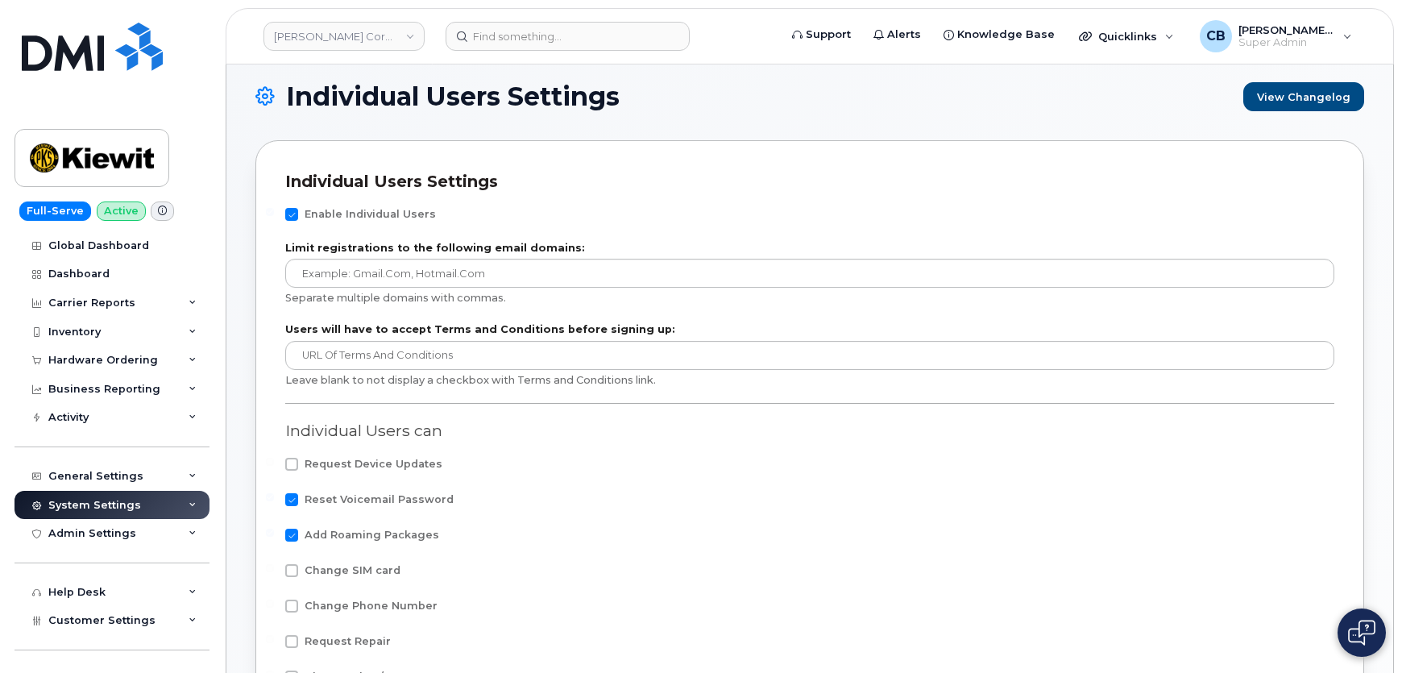
scroll to position [0, 0]
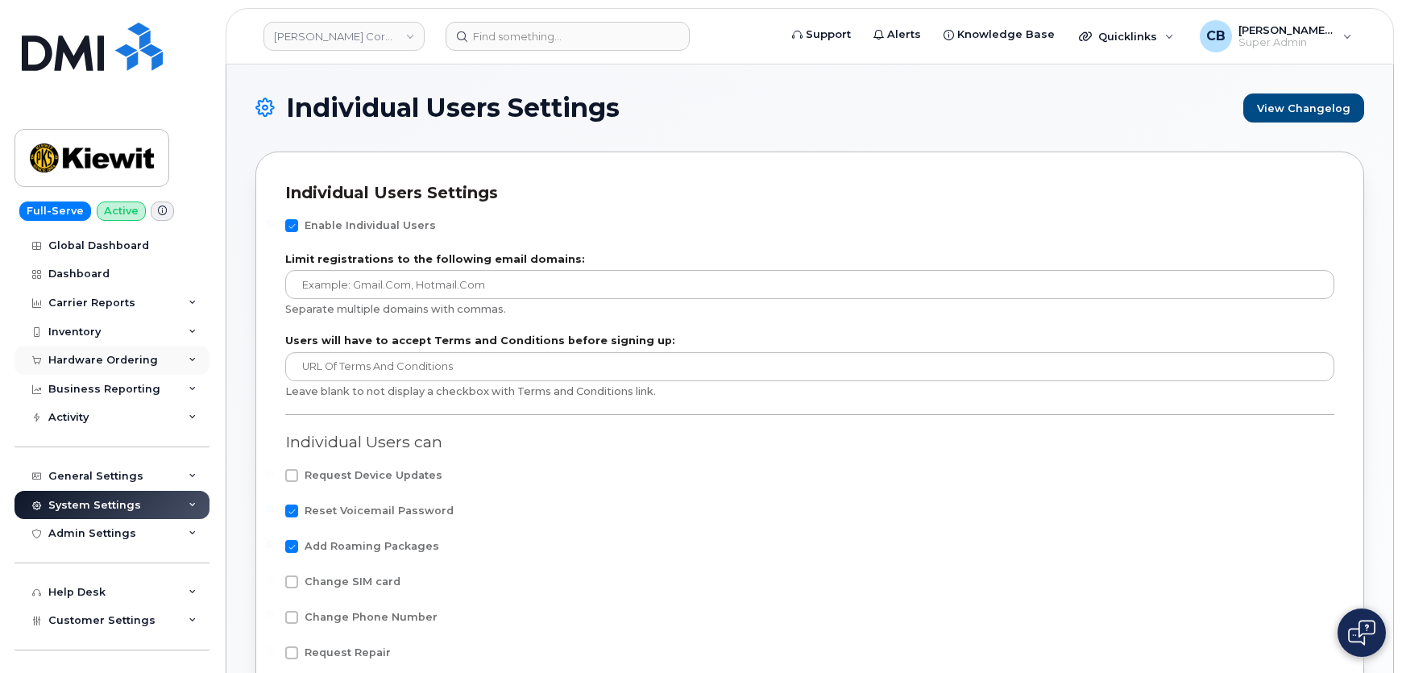
click at [77, 357] on div "Hardware Ordering" at bounding box center [103, 360] width 110 height 13
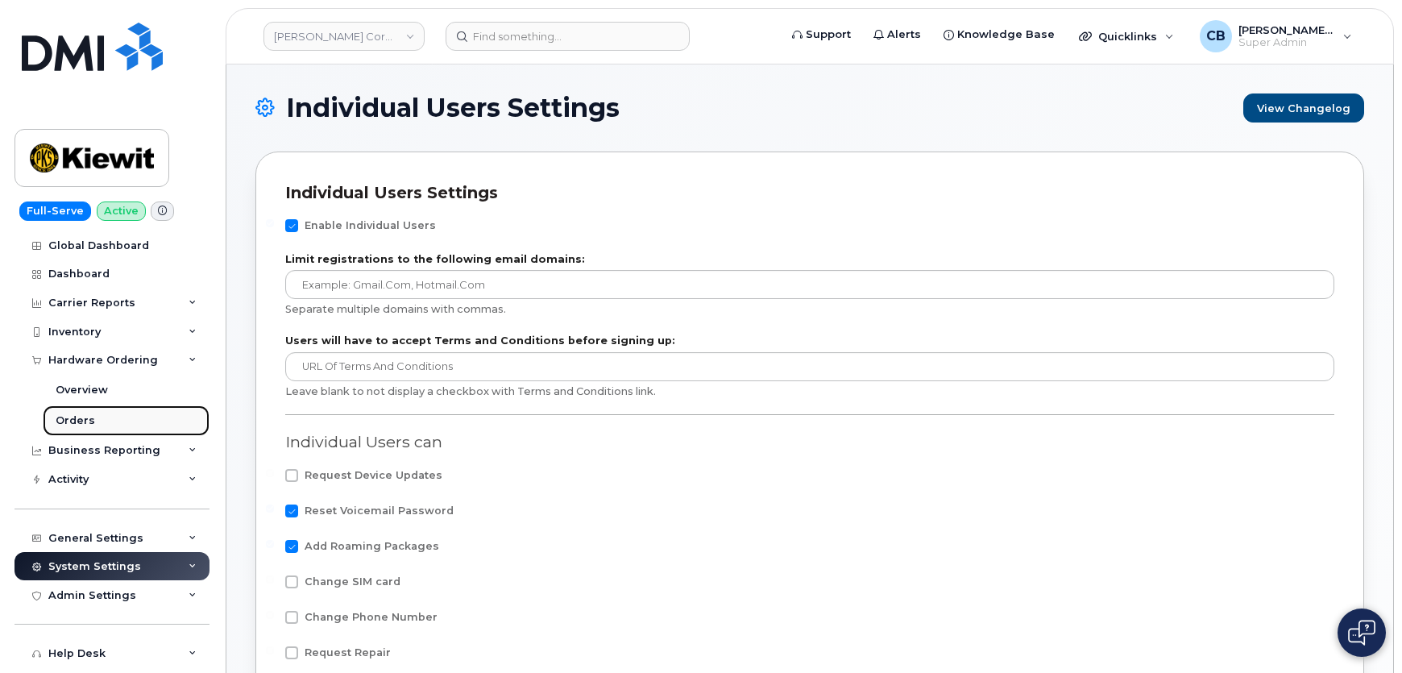
click at [73, 414] on div "Orders" at bounding box center [75, 420] width 39 height 15
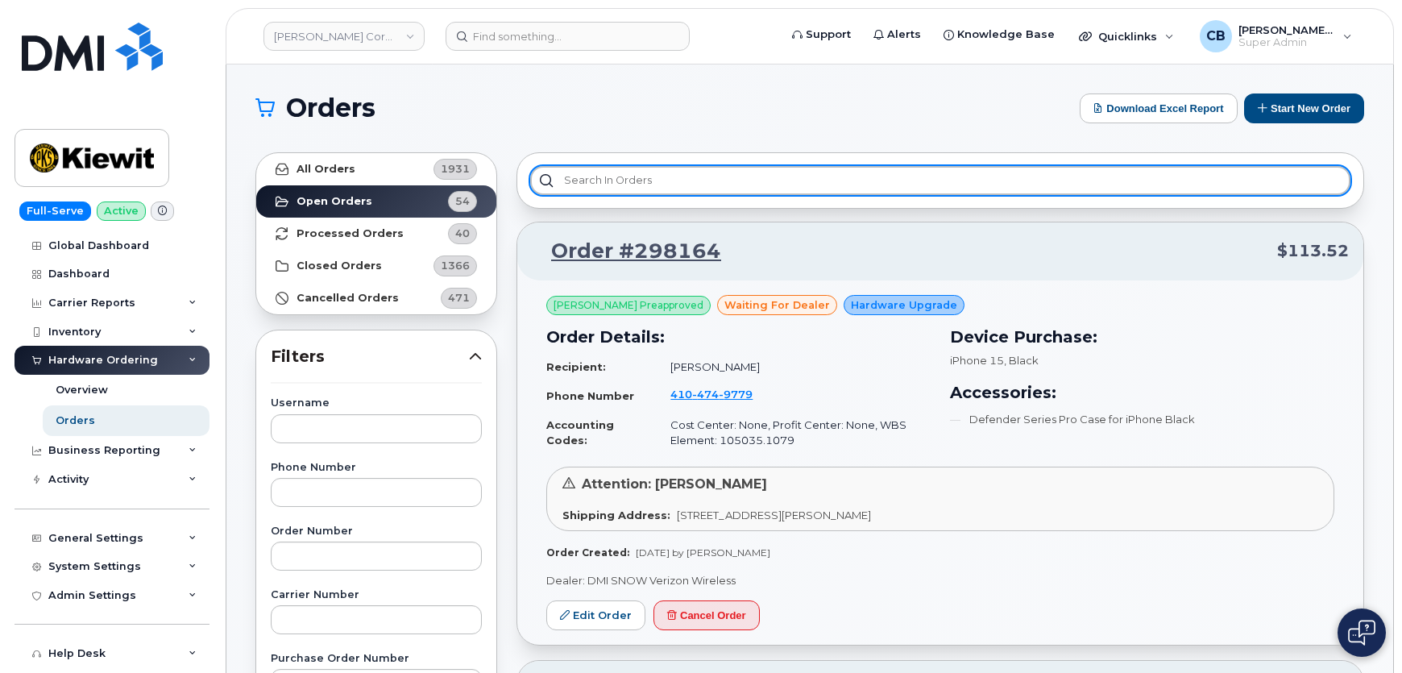
click at [704, 185] on input "text" at bounding box center [940, 180] width 820 height 29
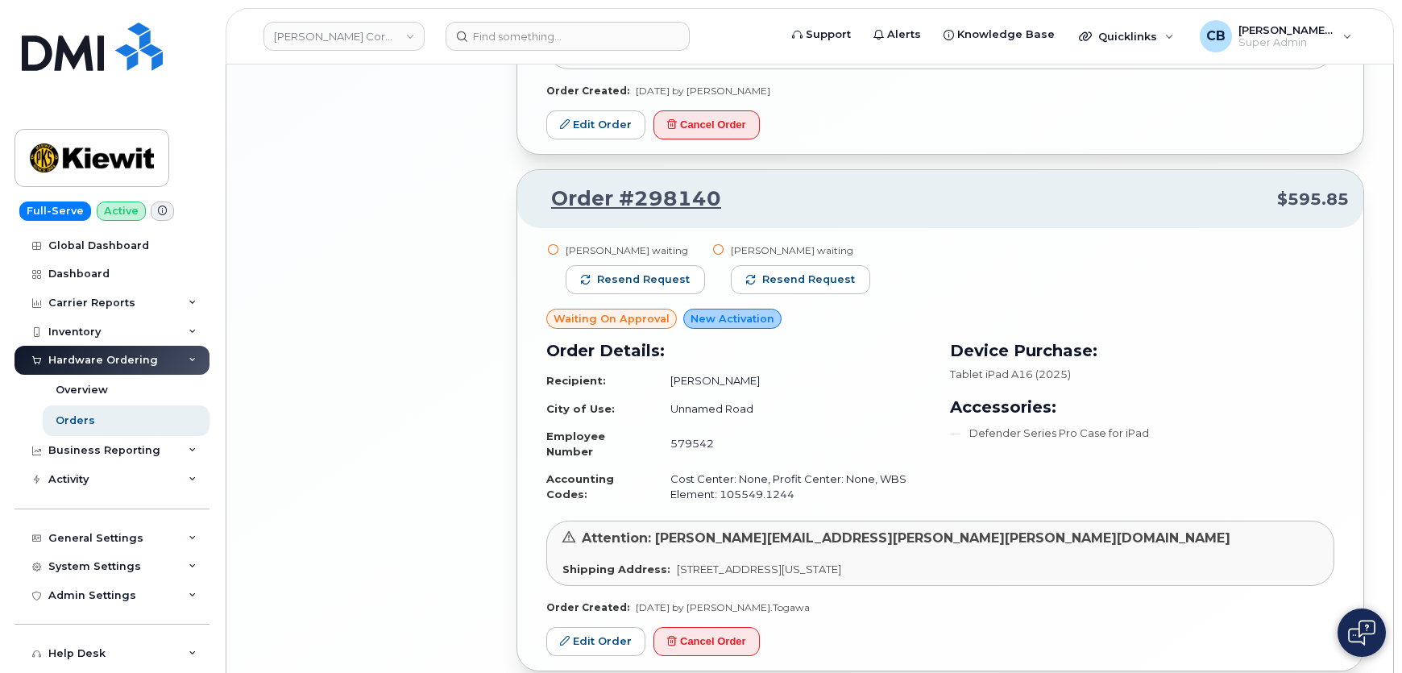
scroll to position [3423, 0]
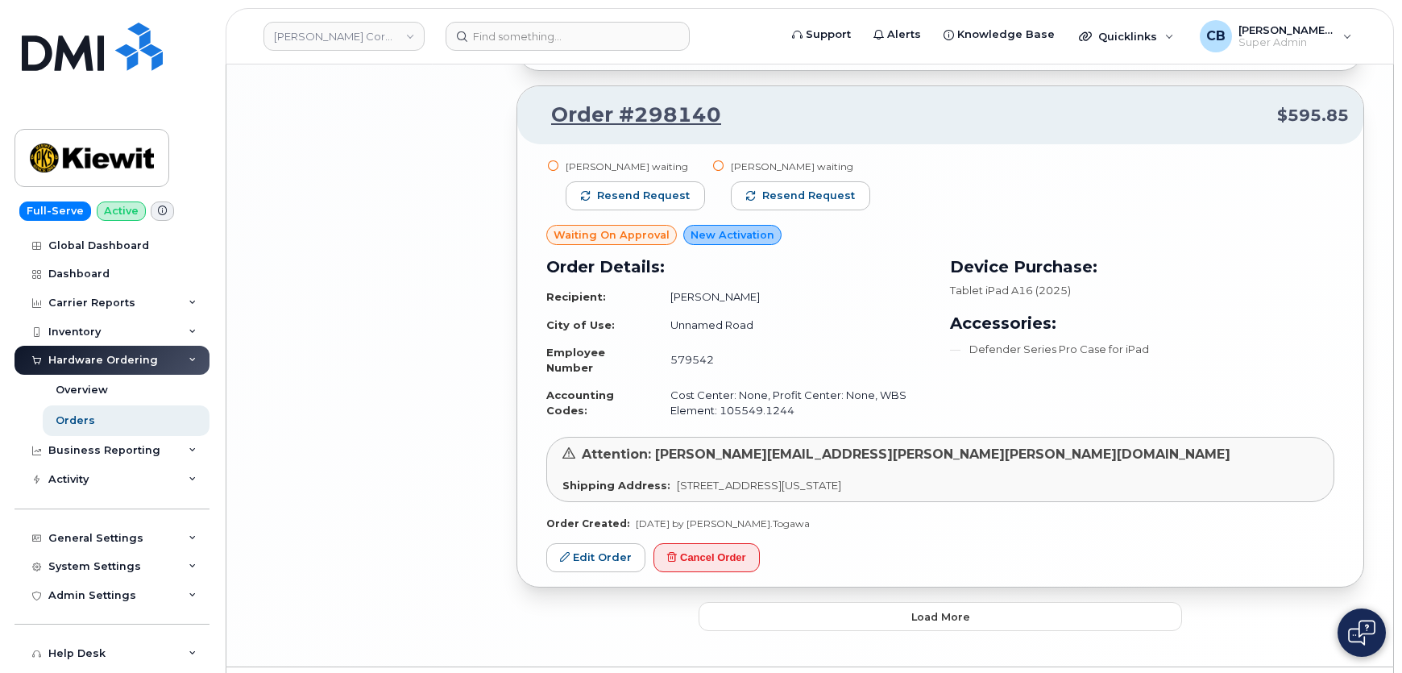
type input "I"
click at [917, 609] on span "Load more" at bounding box center [940, 616] width 59 height 15
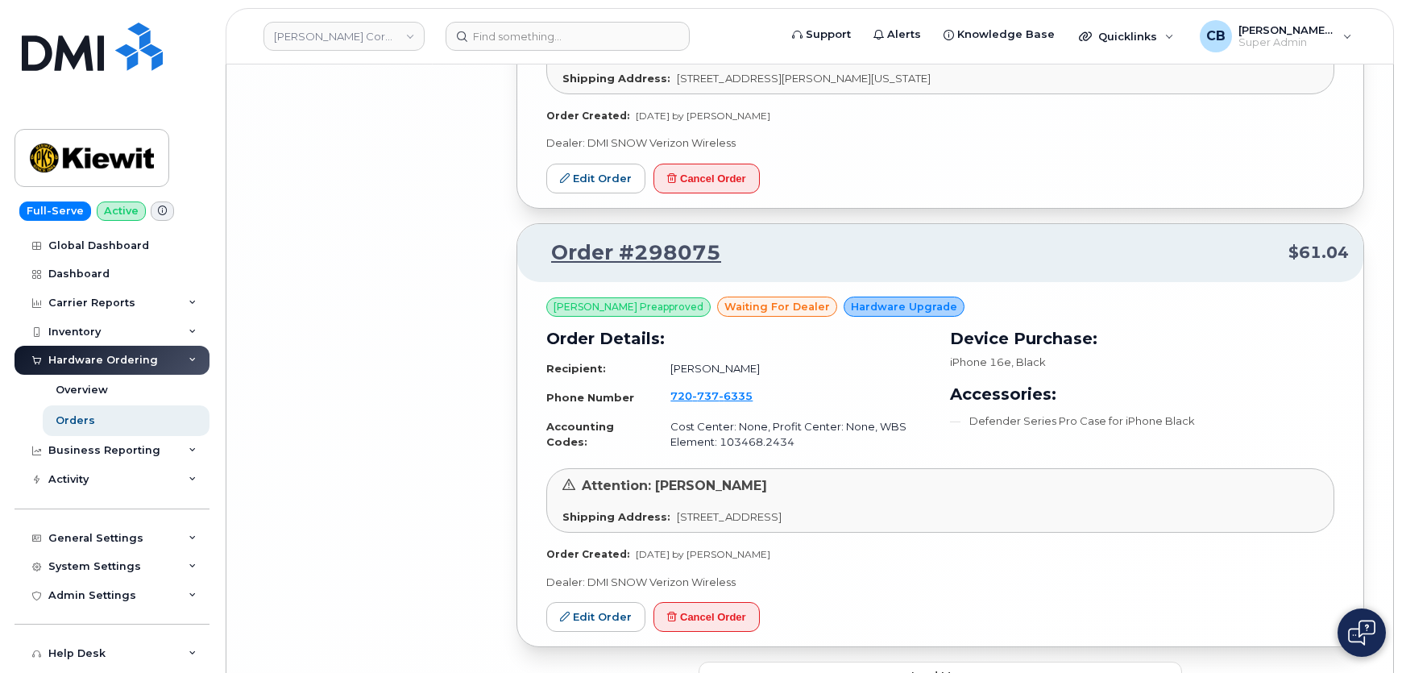
scroll to position [7112, 0]
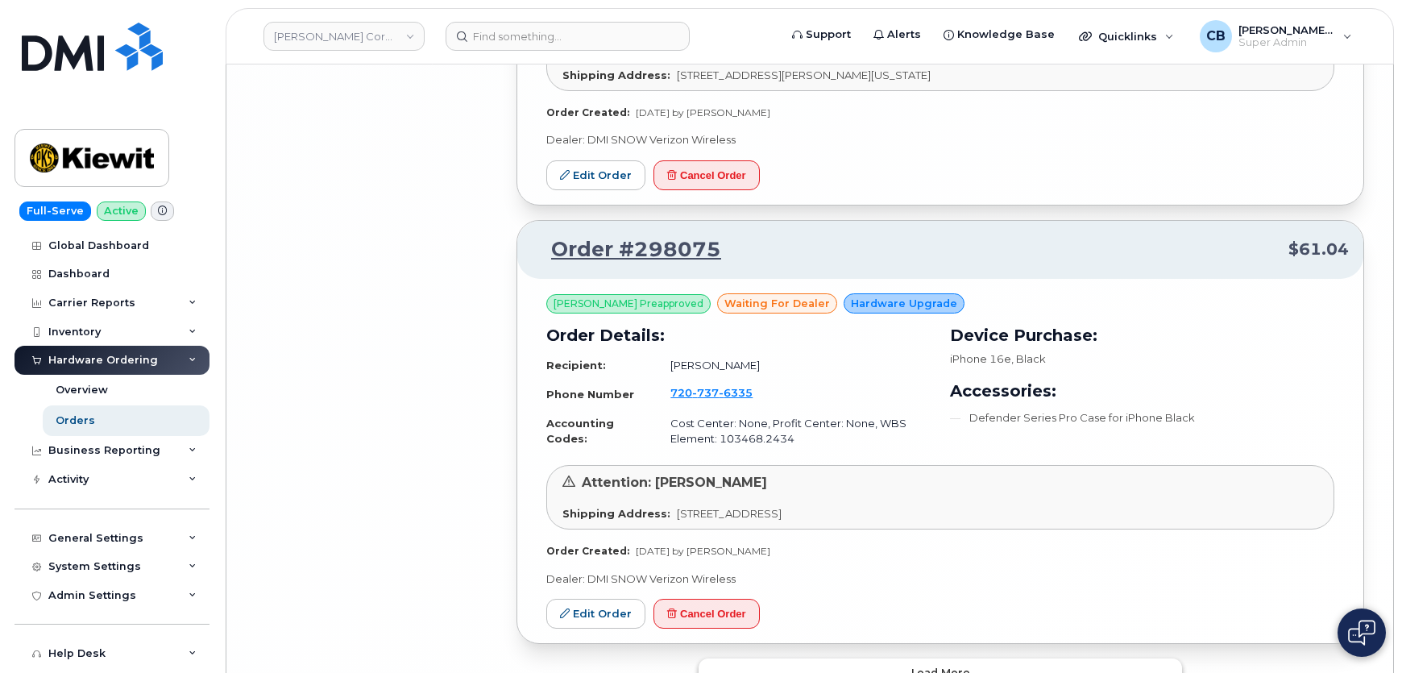
click at [924, 665] on span "Load more" at bounding box center [940, 672] width 59 height 15
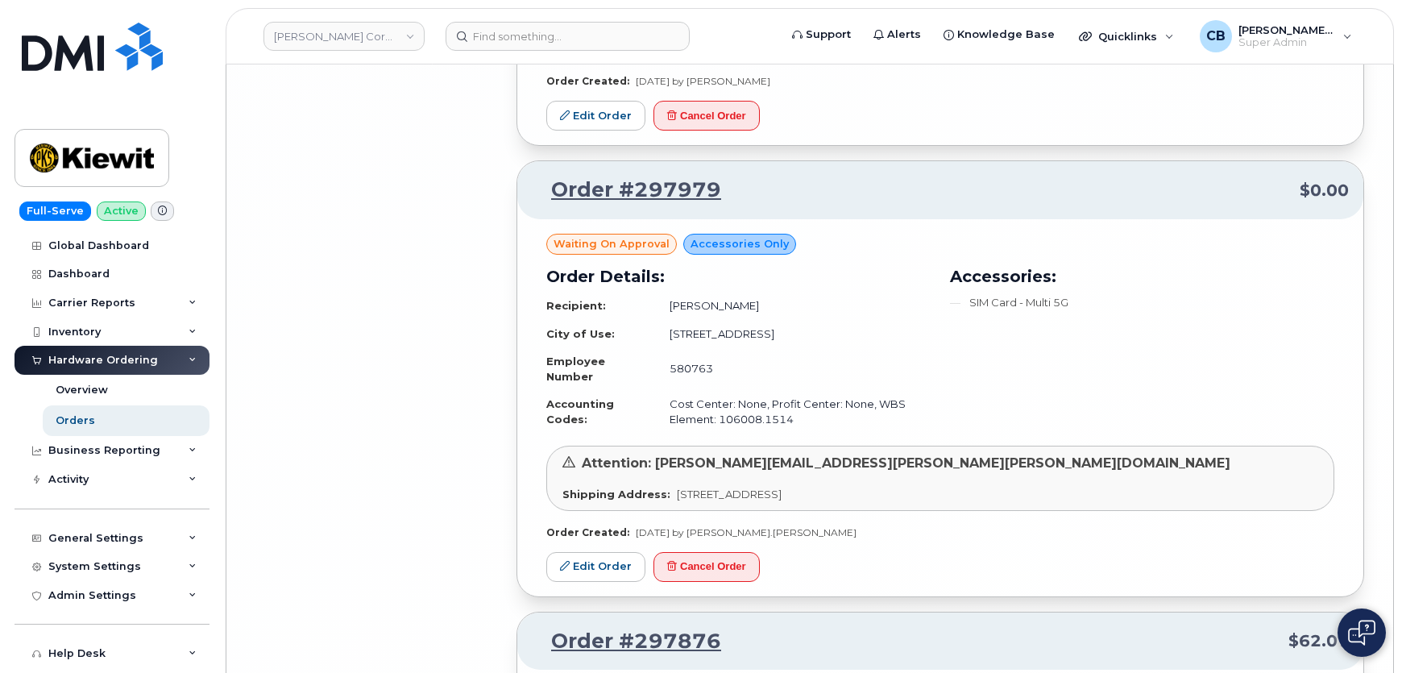
scroll to position [10629, 0]
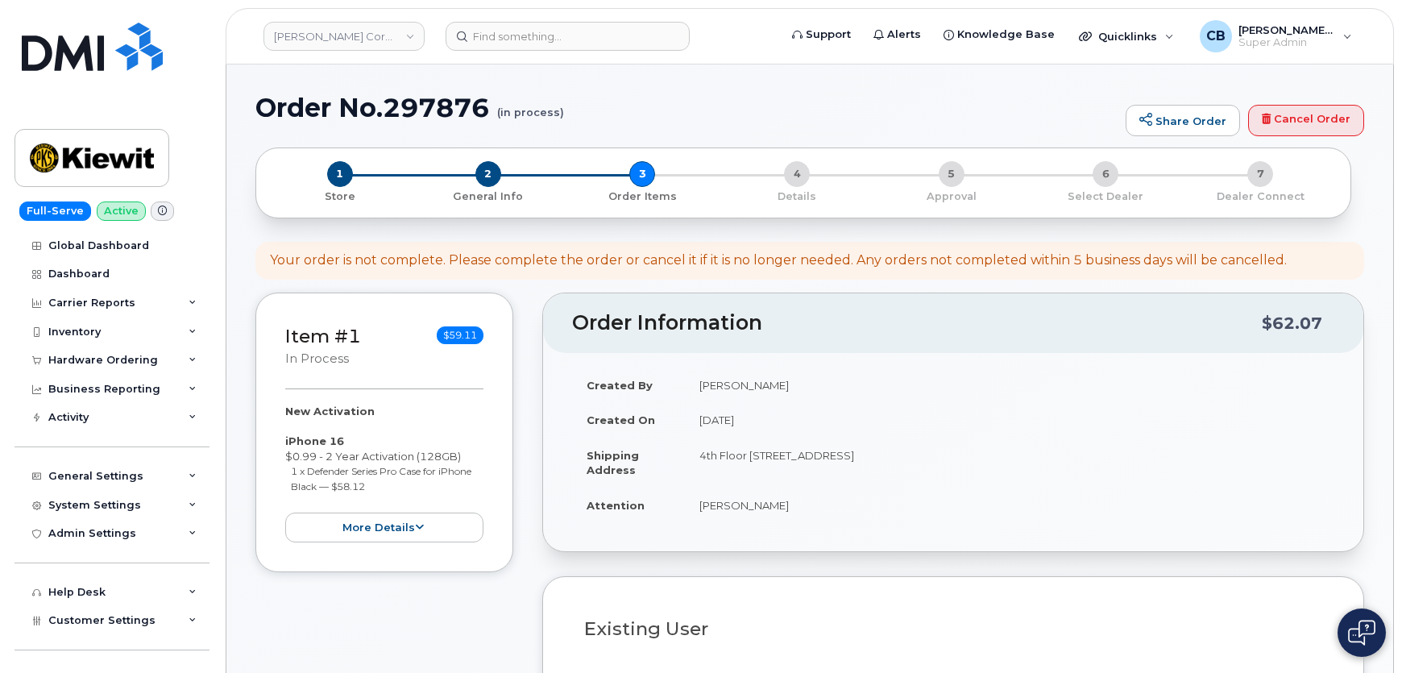
select select
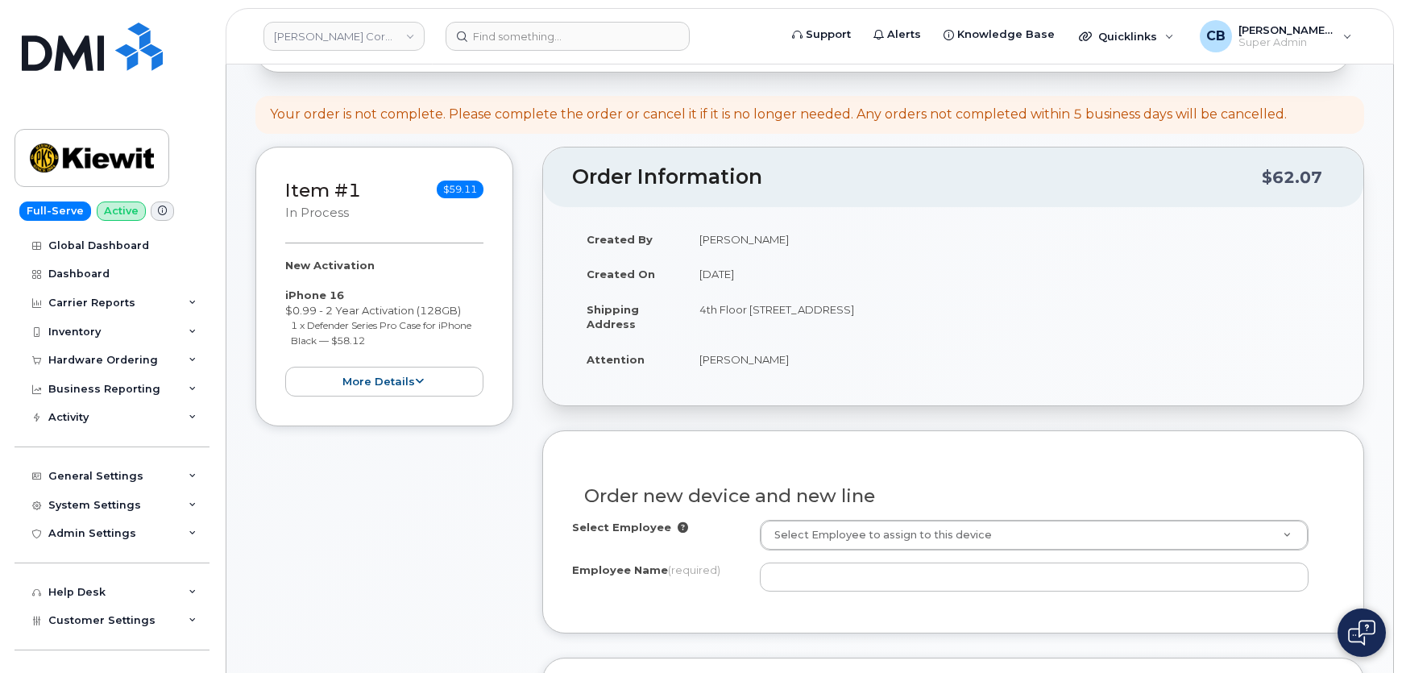
scroll to position [293, 0]
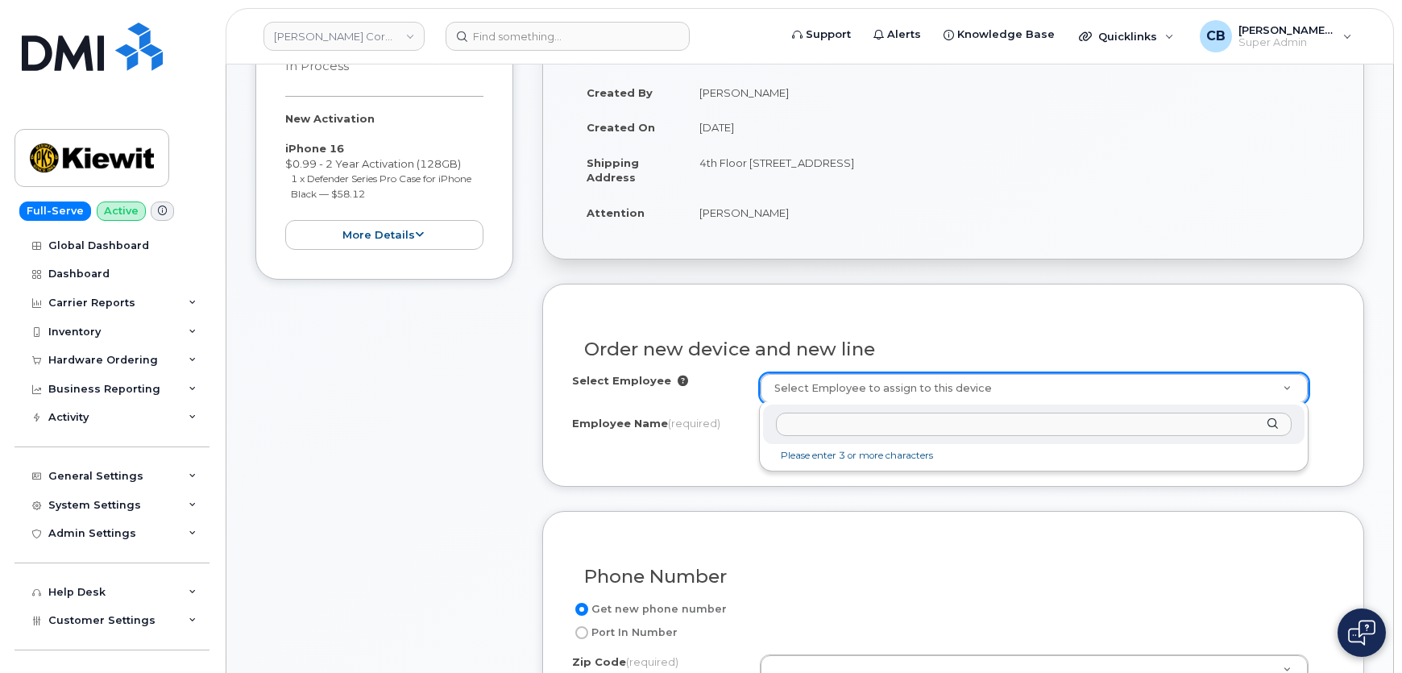
click at [857, 421] on input "text" at bounding box center [1034, 424] width 516 height 23
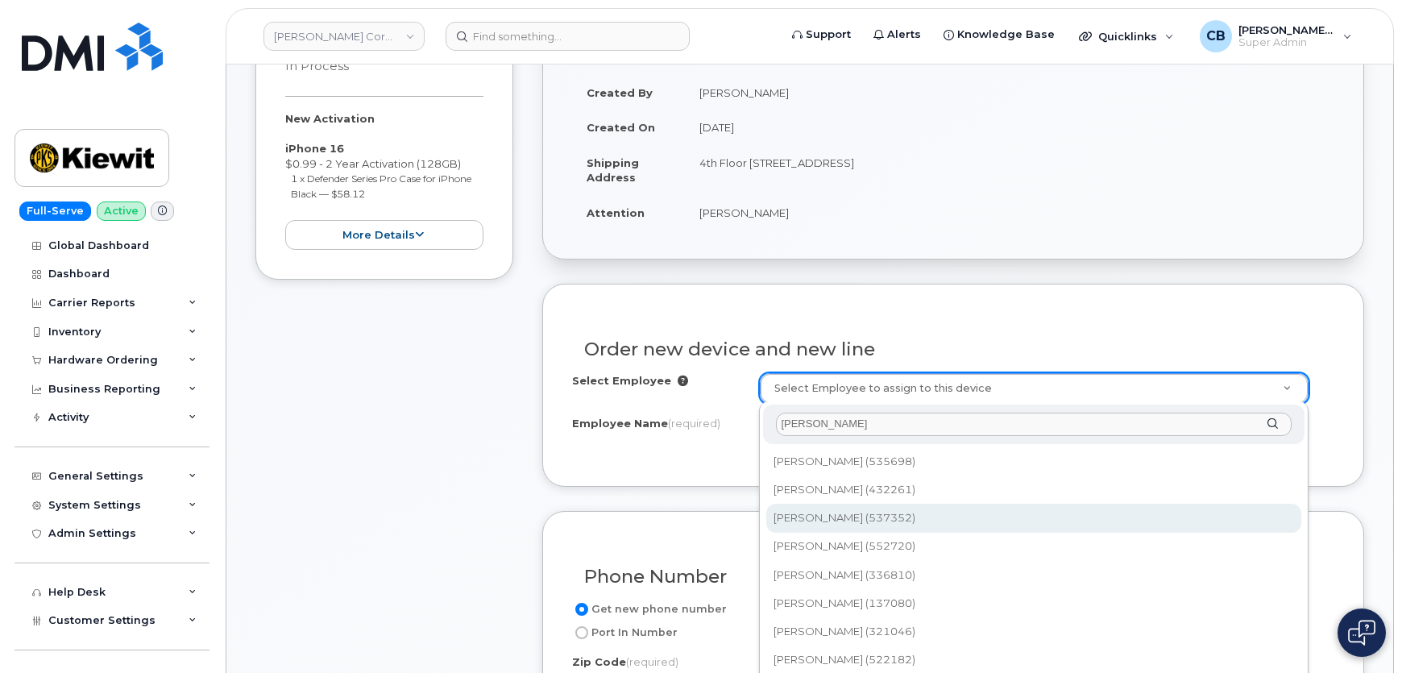
type input "[PERSON_NAME]"
type input "2168577"
type input "Blake Boban"
type input "3520 Mill Rd"
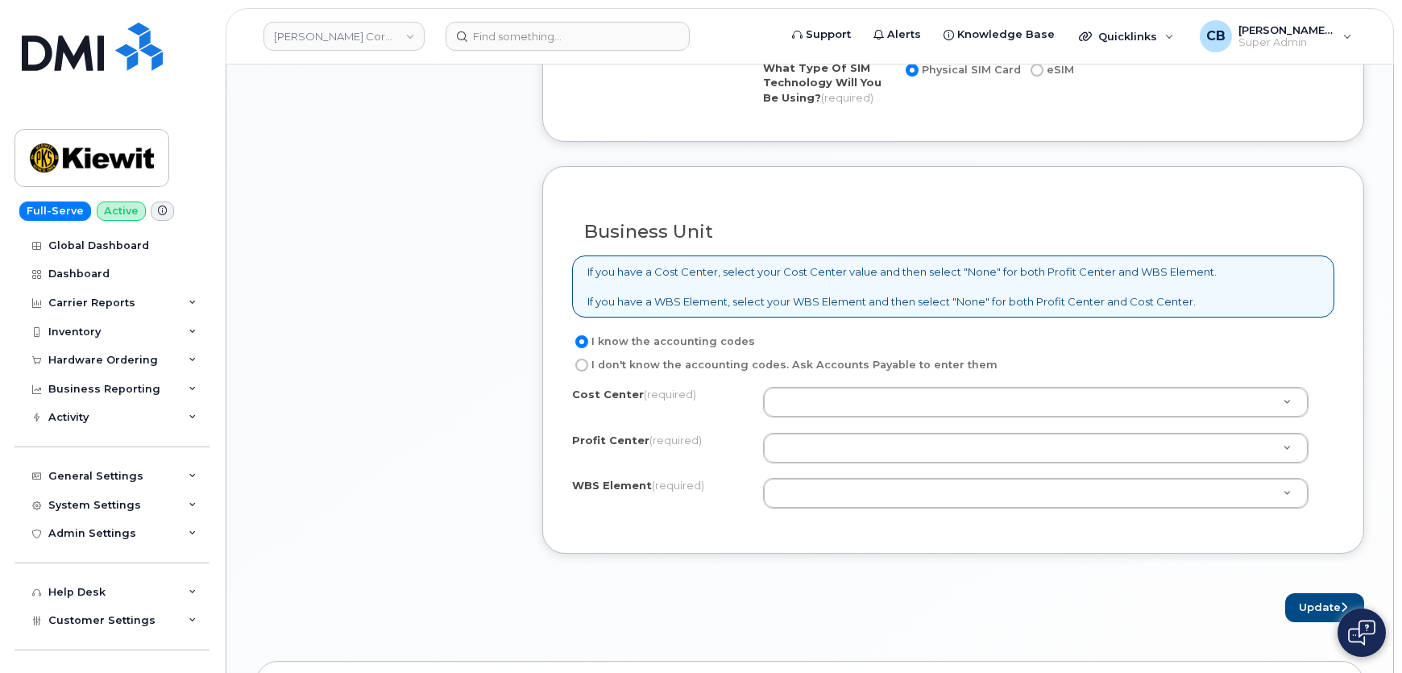
scroll to position [1172, 0]
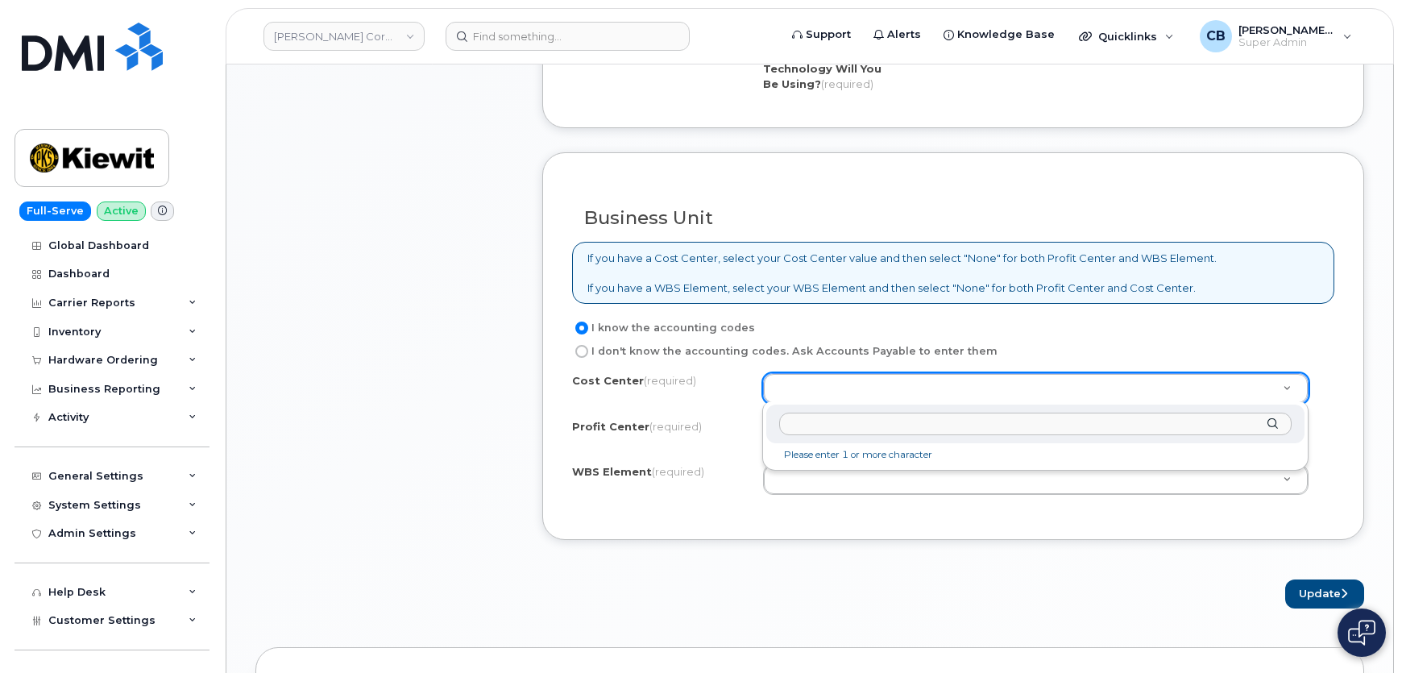
click at [891, 428] on input "text" at bounding box center [1035, 424] width 513 height 23
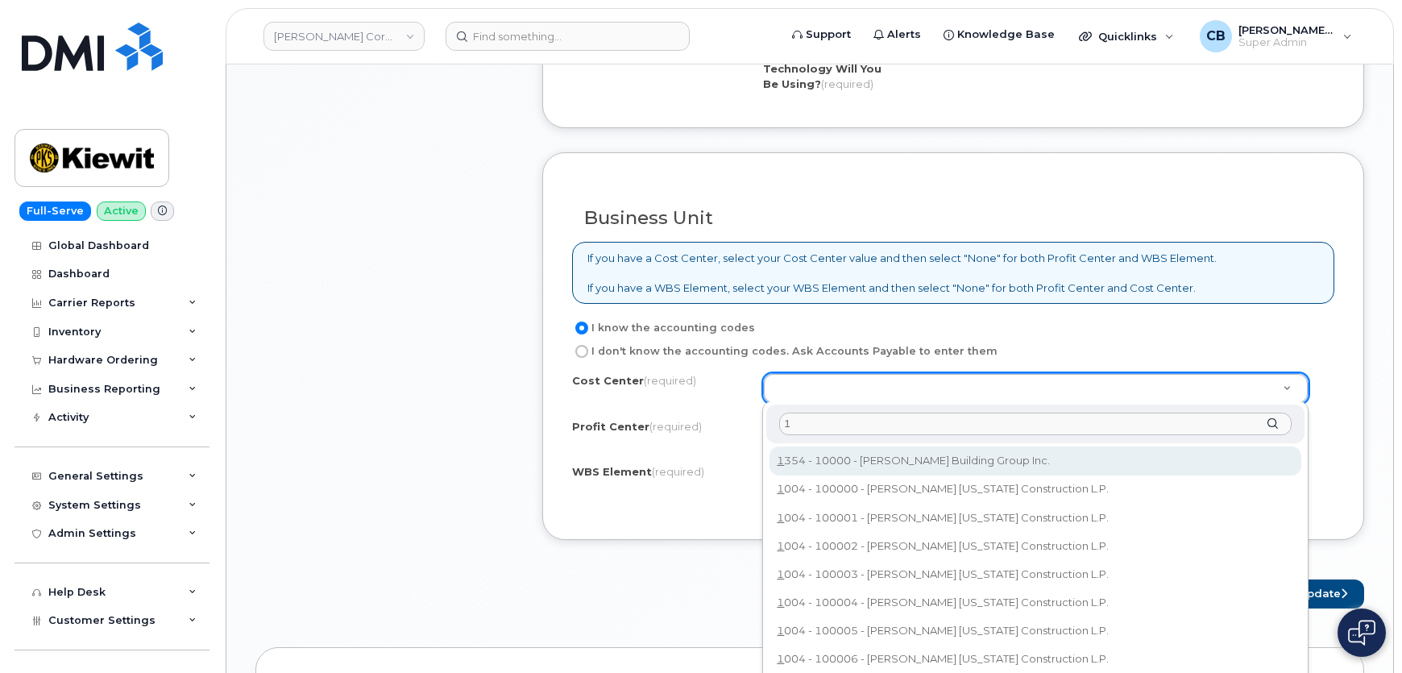
type input "1"
type input "10000"
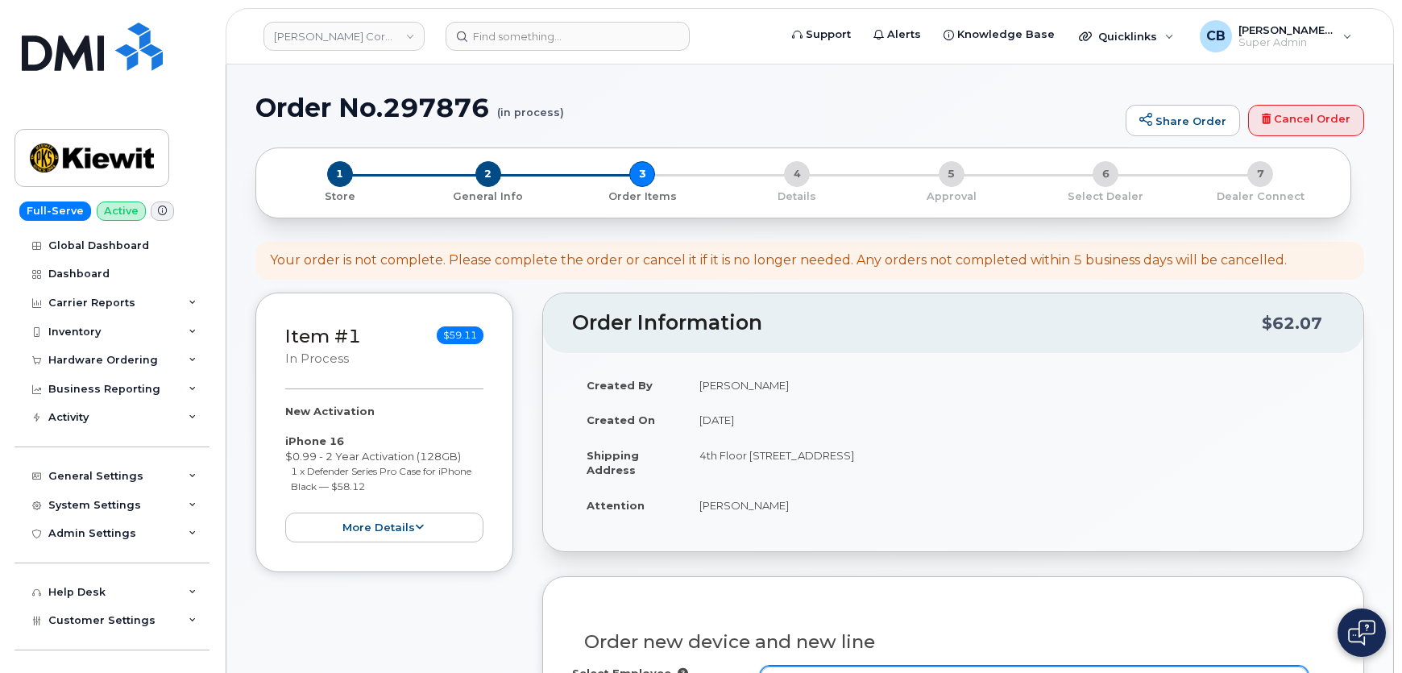
scroll to position [293, 0]
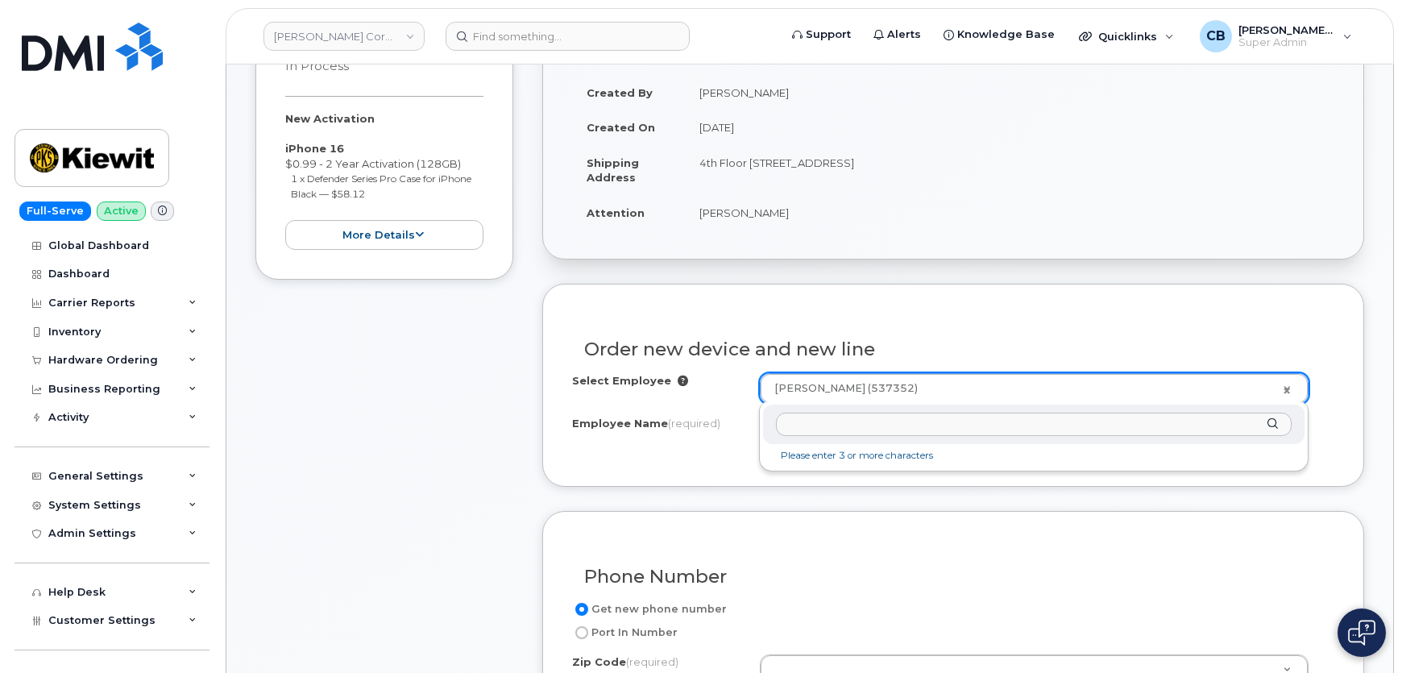
drag, startPoint x: 927, startPoint y: 386, endPoint x: 797, endPoint y: 386, distance: 129.7
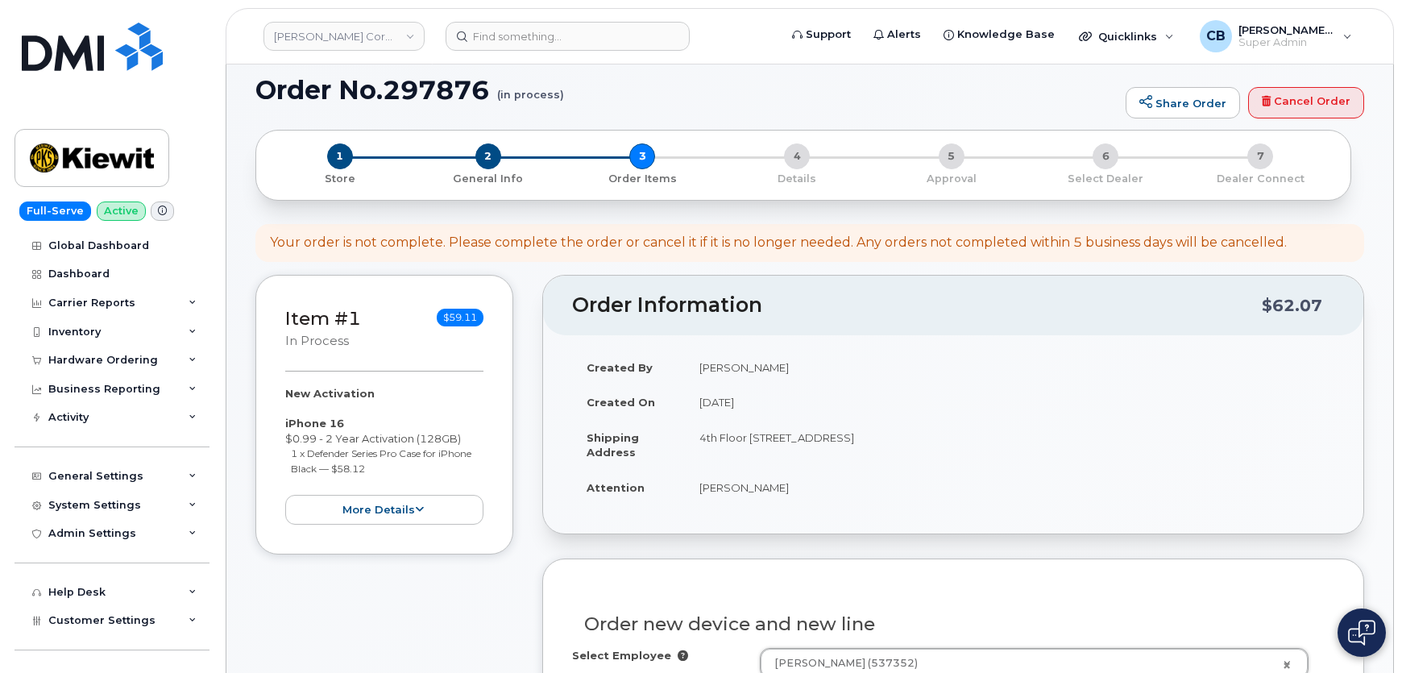
scroll to position [0, 0]
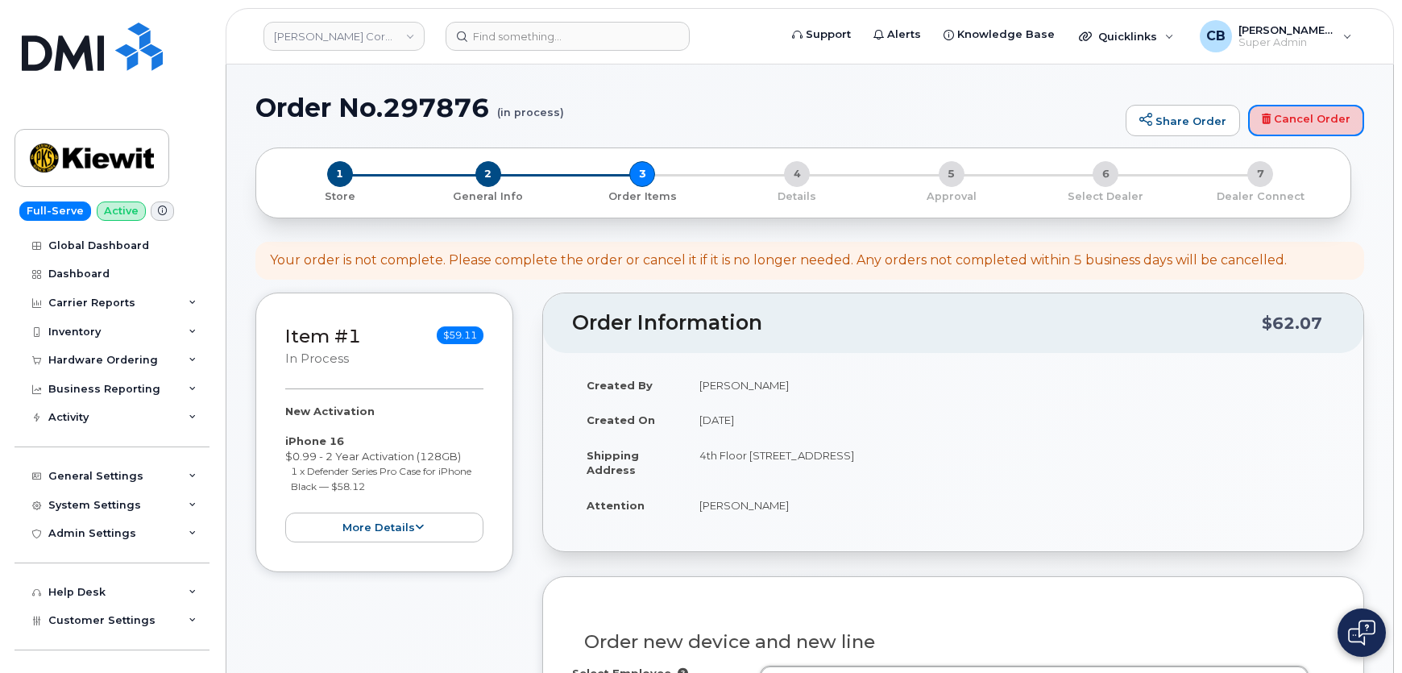
click at [1276, 126] on link "Cancel Order" at bounding box center [1306, 121] width 116 height 32
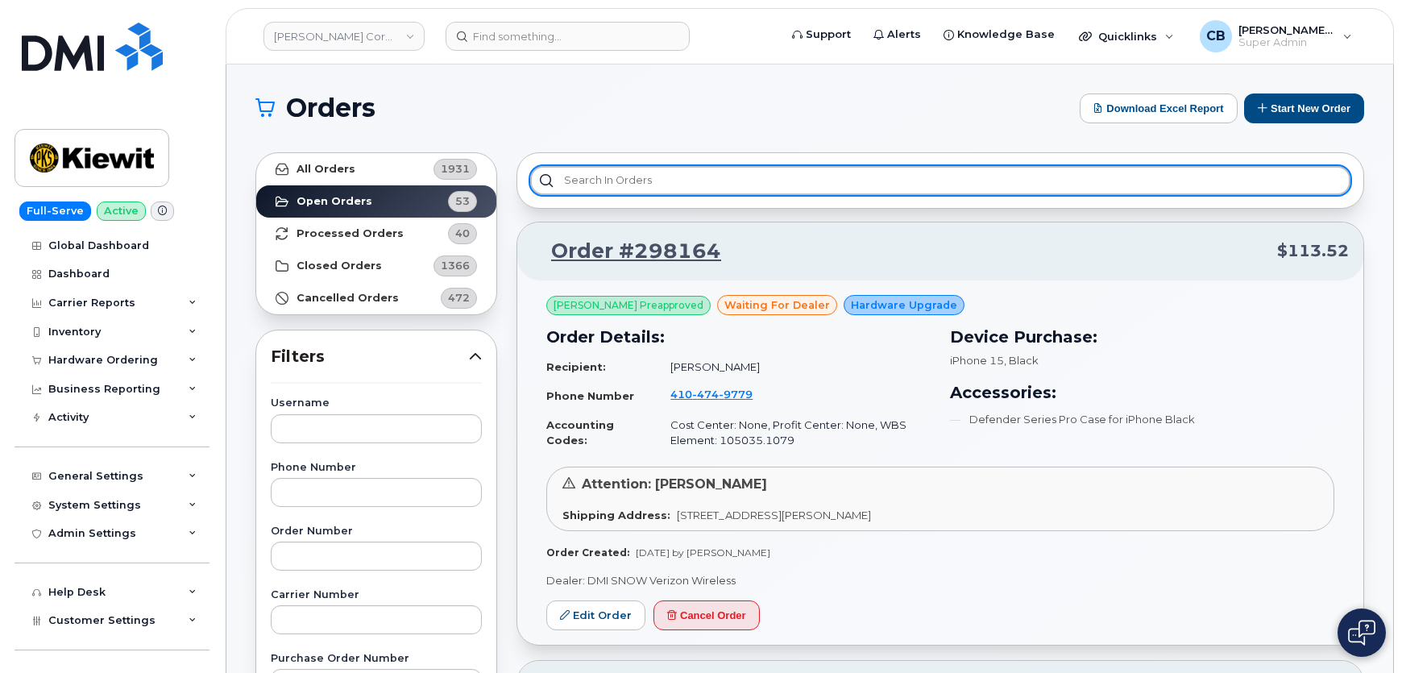
click at [718, 176] on input "text" at bounding box center [940, 180] width 820 height 29
type input "Waiting for Dealer"
